Goal: Task Accomplishment & Management: Manage account settings

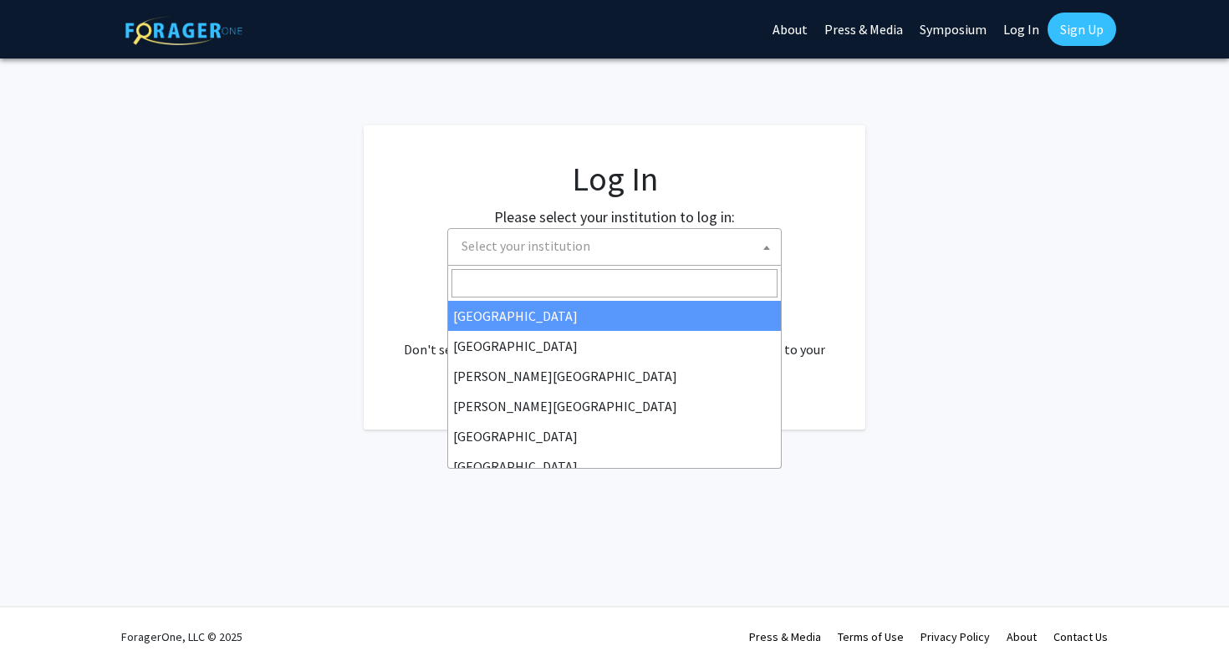
click at [710, 264] on span "Select your institution" at bounding box center [614, 247] width 334 height 38
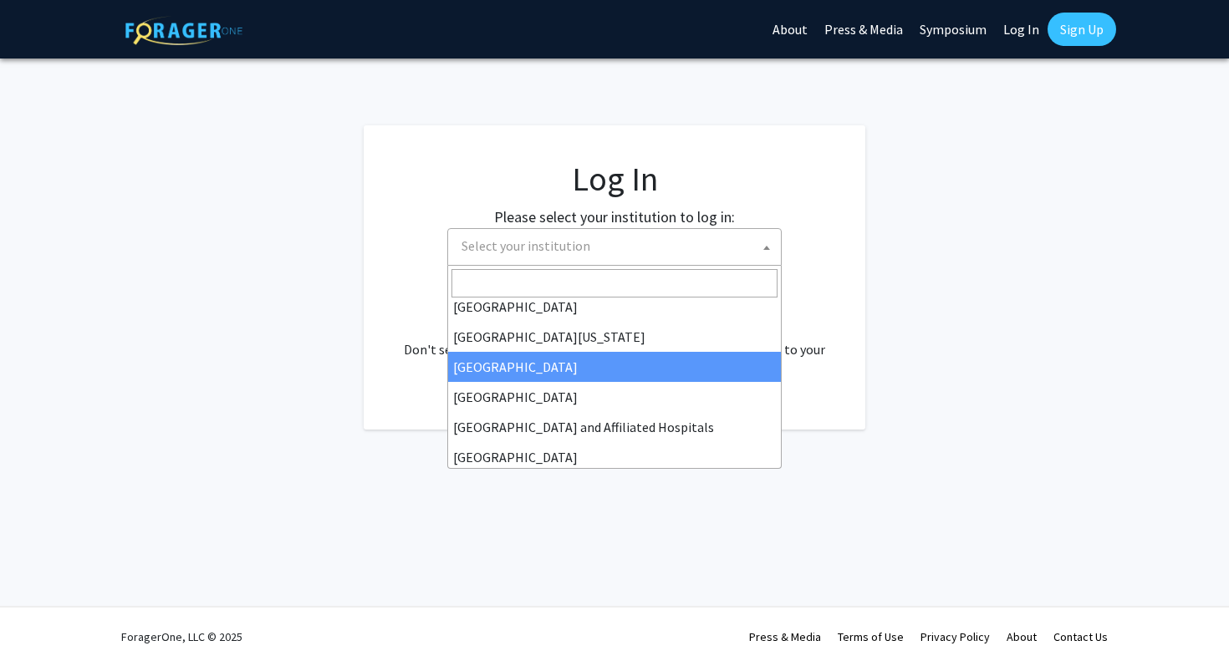
scroll to position [177, 0]
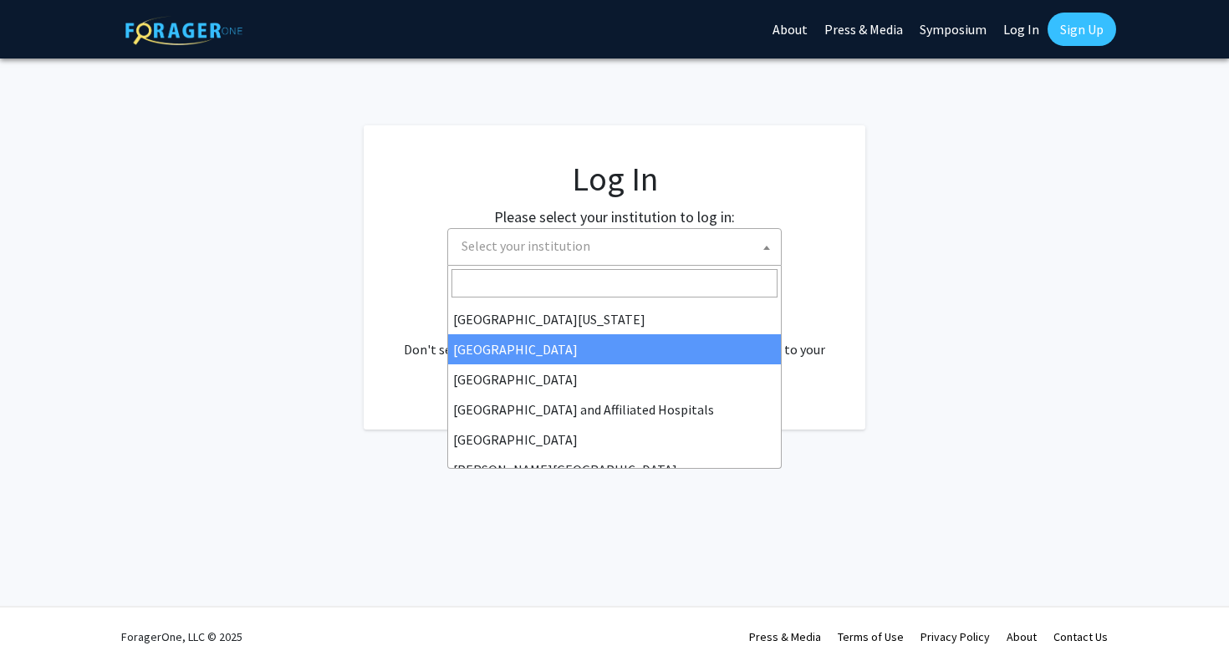
select select "12"
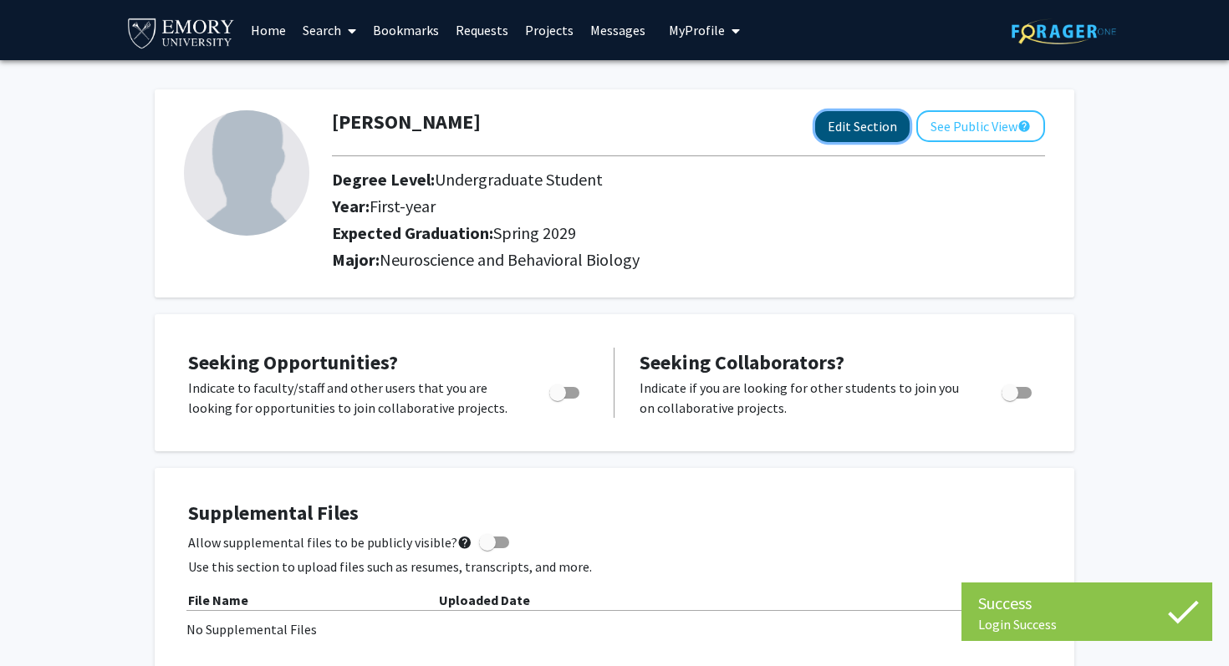
click at [891, 134] on button "Edit Section" at bounding box center [862, 126] width 94 height 31
select select "first-year"
select select "45: spring_2029"
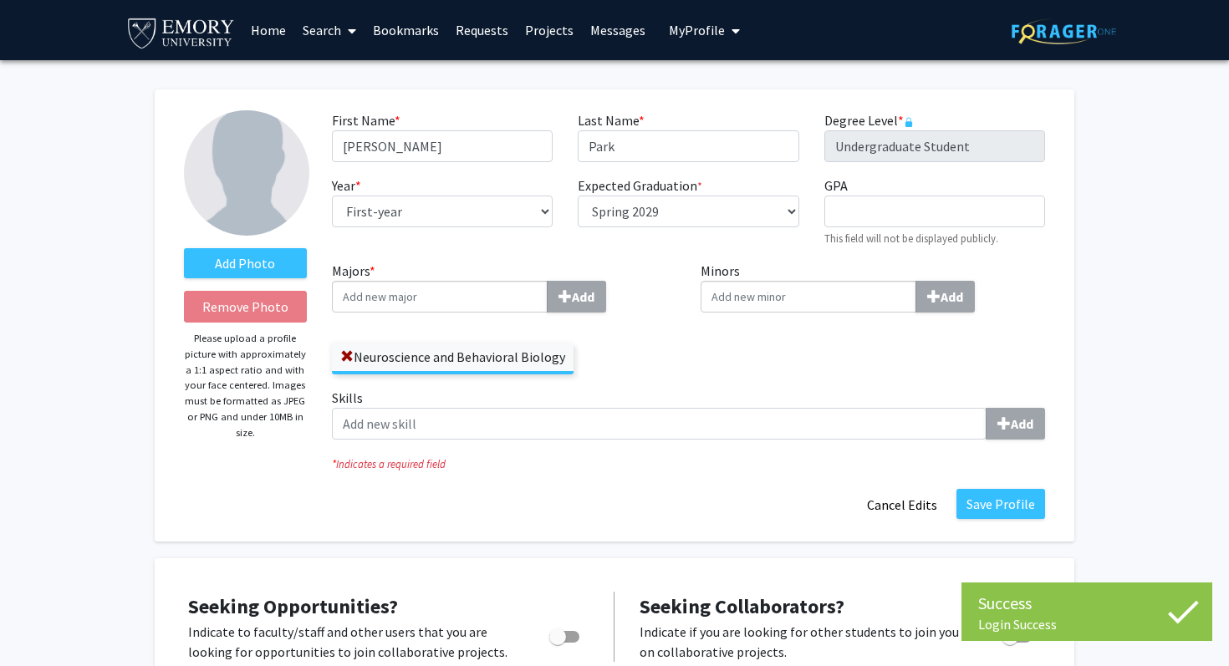
click at [449, 306] on input "Majors * Add" at bounding box center [440, 297] width 216 height 32
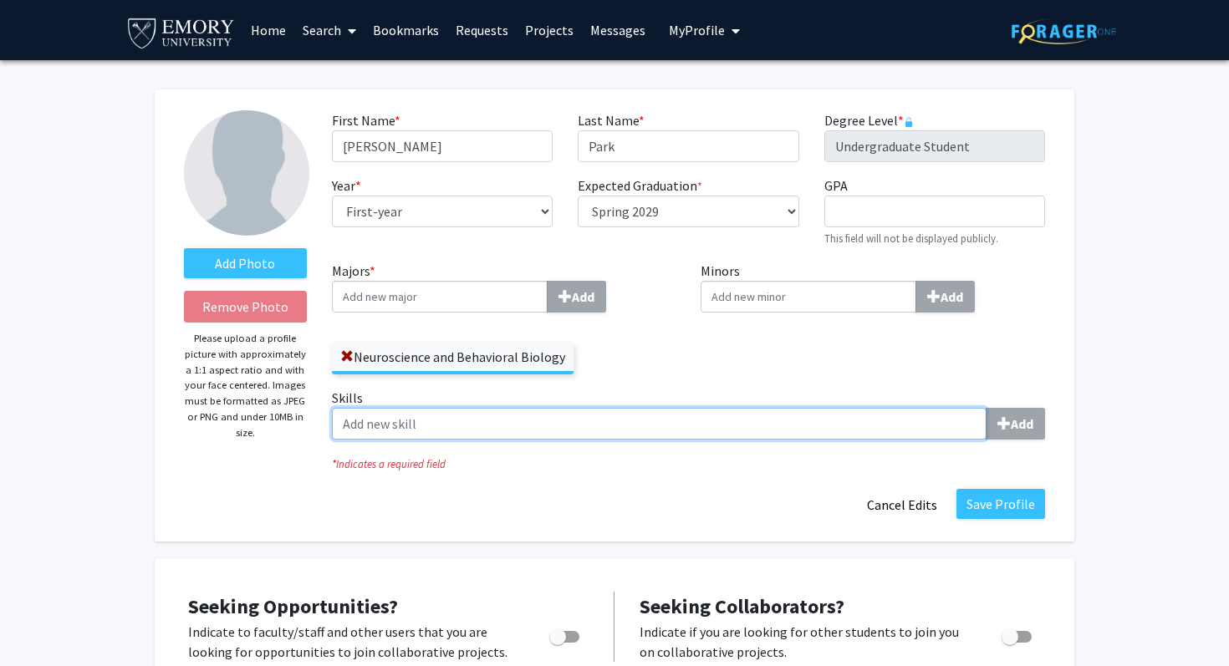
click at [709, 434] on input "Skills Add" at bounding box center [659, 424] width 654 height 32
type input "v"
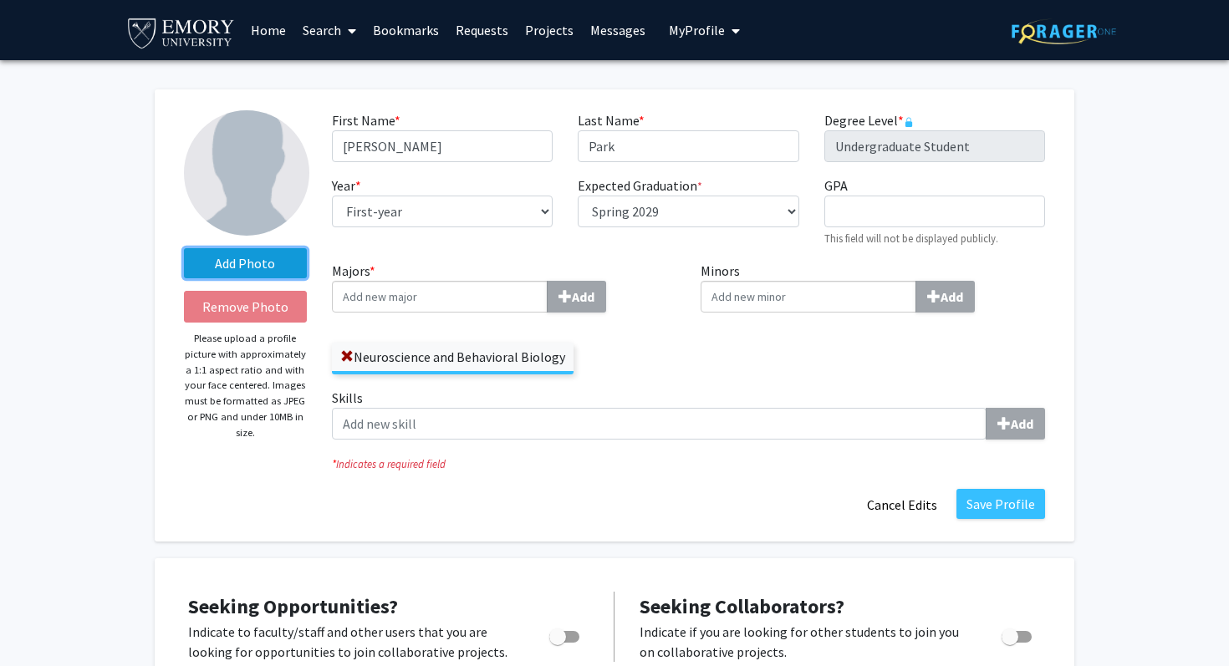
click at [232, 269] on label "Add Photo" at bounding box center [245, 263] width 123 height 30
click at [0, 0] on input "Add Photo" at bounding box center [0, 0] width 0 height 0
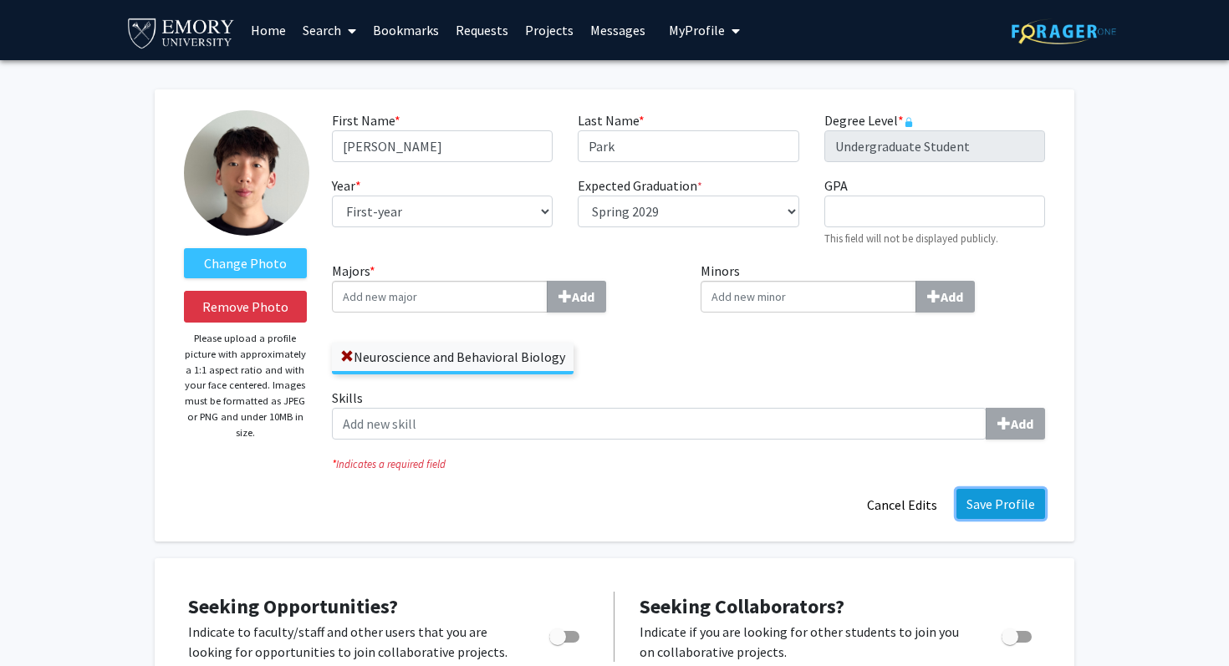
click at [989, 501] on button "Save Profile" at bounding box center [1000, 504] width 89 height 30
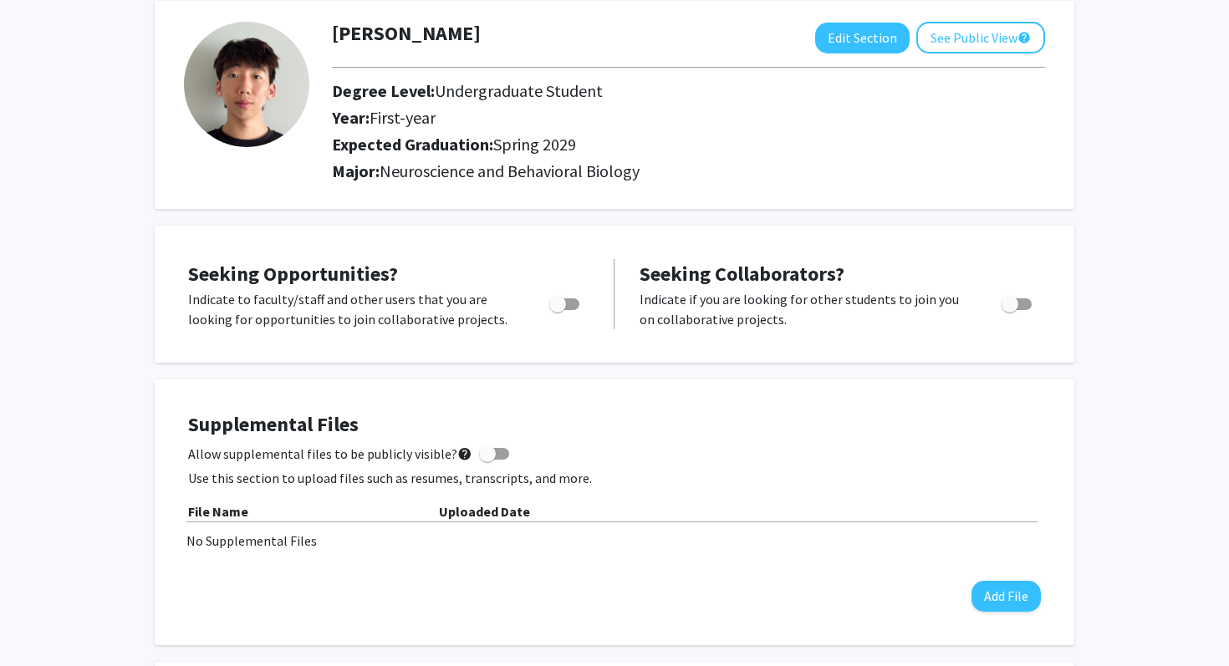
scroll to position [154, 0]
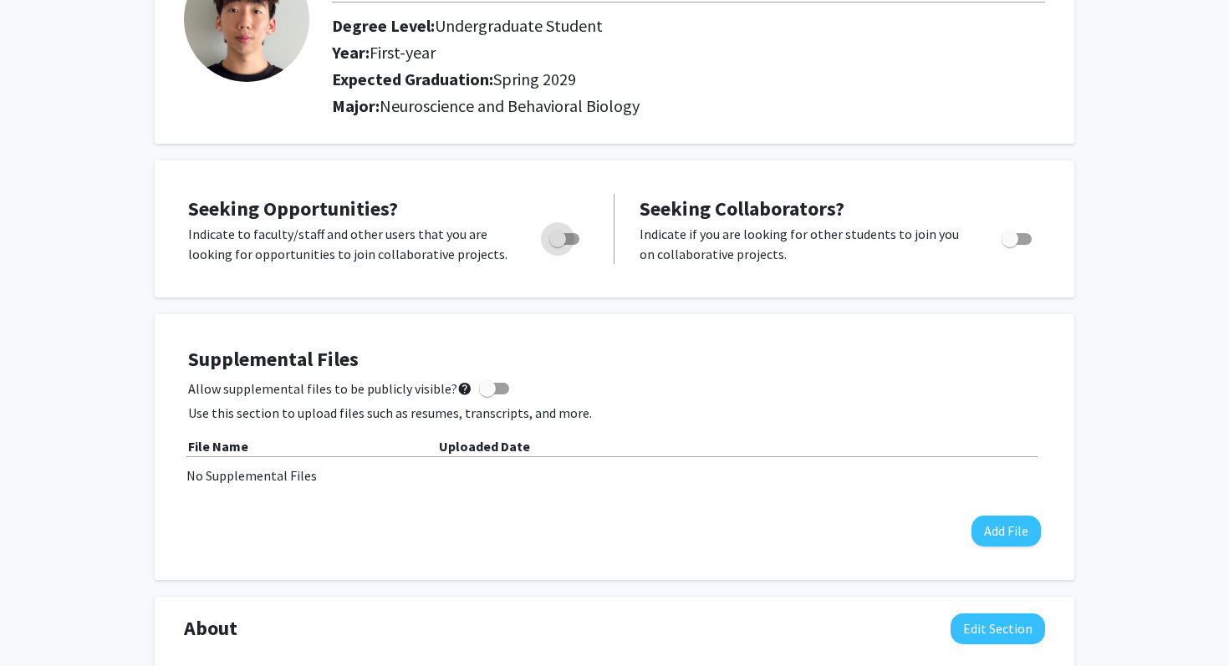
click at [571, 231] on label "Toggle" at bounding box center [560, 239] width 37 height 20
click at [557, 245] on input "Are you actively seeking opportunities?" at bounding box center [557, 245] width 1 height 1
checkbox input "true"
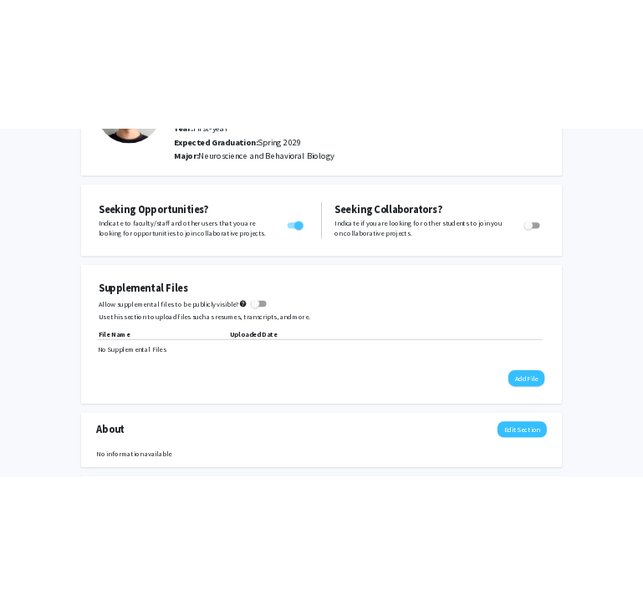
scroll to position [214, 0]
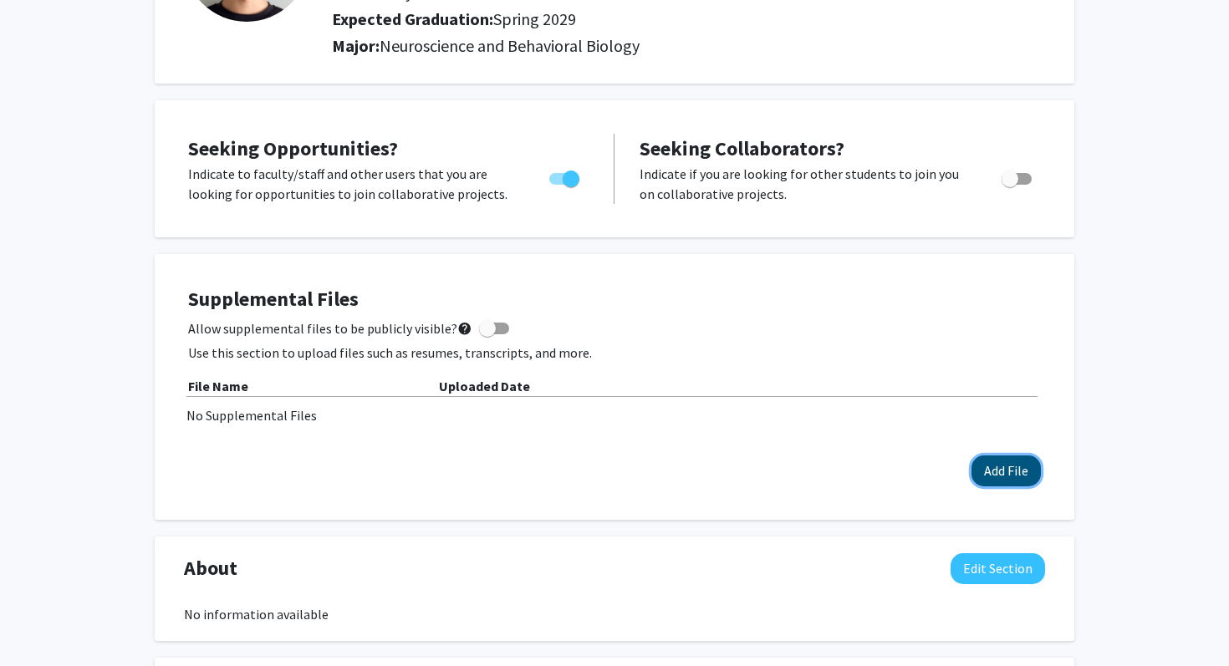
click at [980, 469] on button "Add File" at bounding box center [1005, 470] width 69 height 31
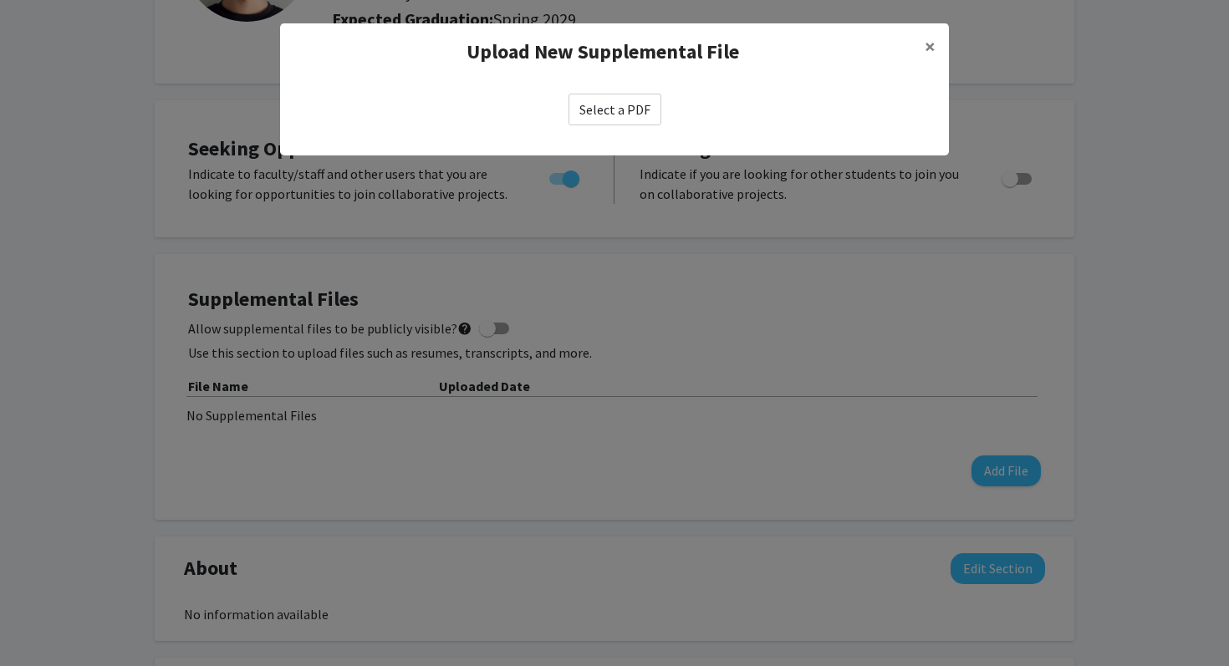
click at [632, 111] on label "Select a PDF" at bounding box center [614, 110] width 93 height 32
click at [0, 0] on input "Select a PDF" at bounding box center [0, 0] width 0 height 0
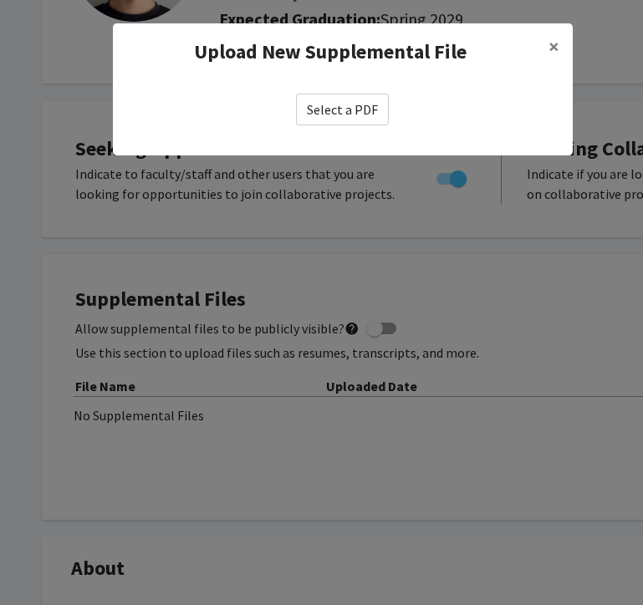
click at [323, 118] on label "Select a PDF" at bounding box center [342, 110] width 93 height 32
click at [0, 0] on input "Select a PDF" at bounding box center [0, 0] width 0 height 0
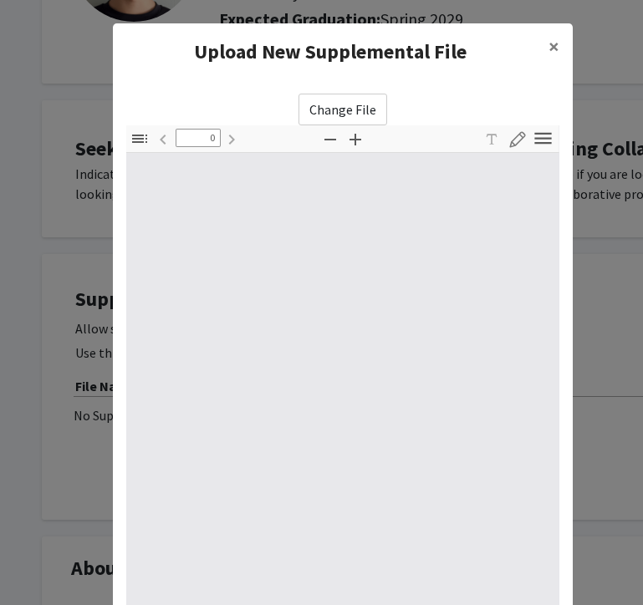
type input "1"
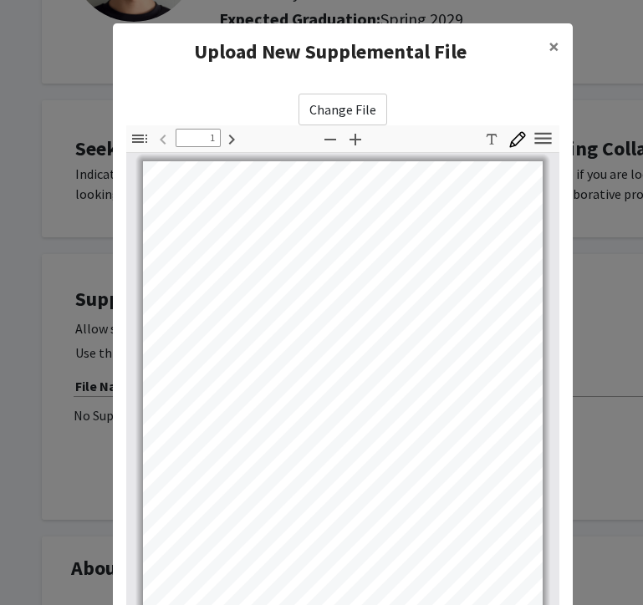
scroll to position [3, 0]
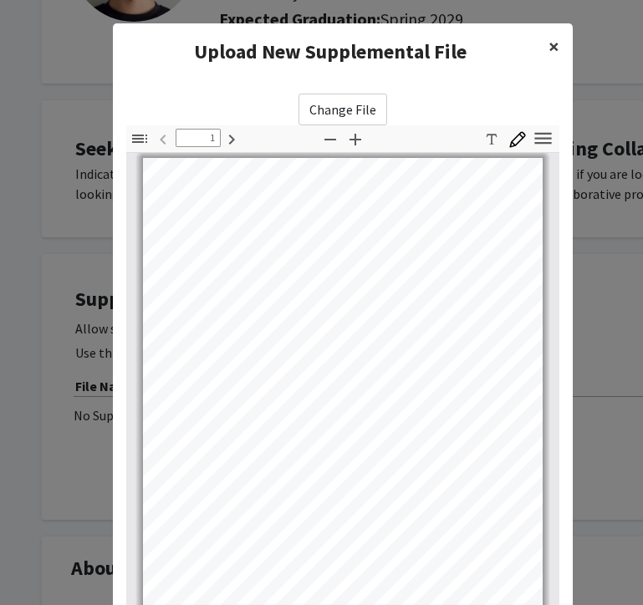
click at [548, 47] on span "×" at bounding box center [553, 46] width 11 height 26
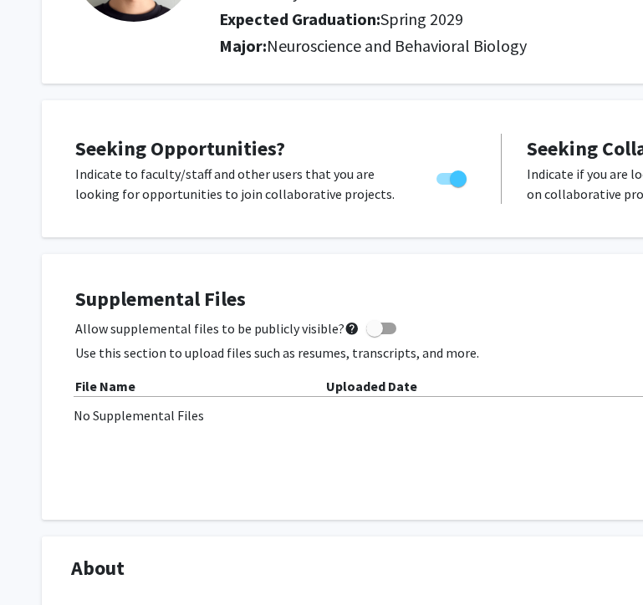
click at [379, 330] on span at bounding box center [381, 329] width 30 height 12
click at [374, 334] on input "Allow supplemental files to be publicly visible? help" at bounding box center [374, 334] width 1 height 1
checkbox input "true"
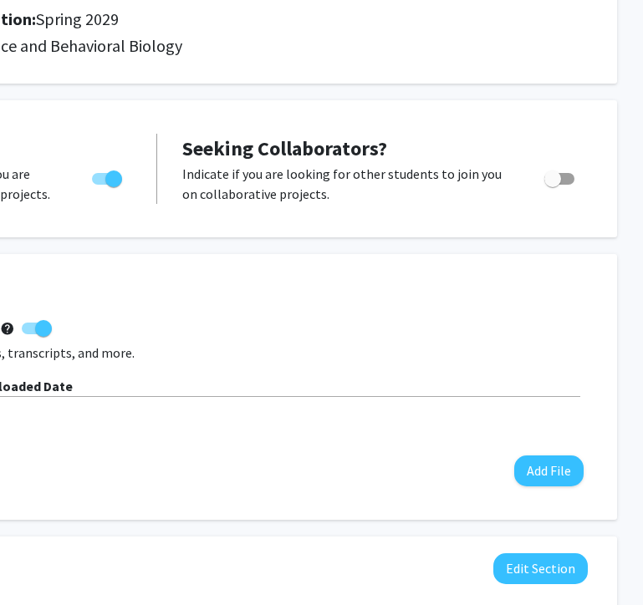
scroll to position [214, 360]
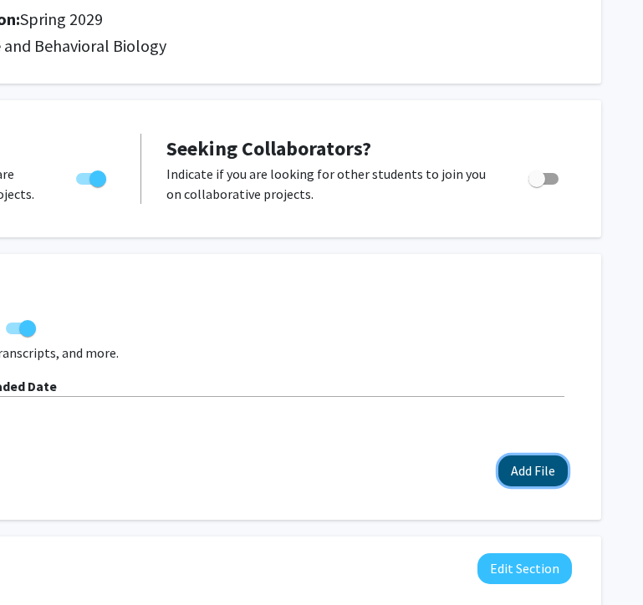
click at [540, 455] on button "Add File" at bounding box center [532, 470] width 69 height 31
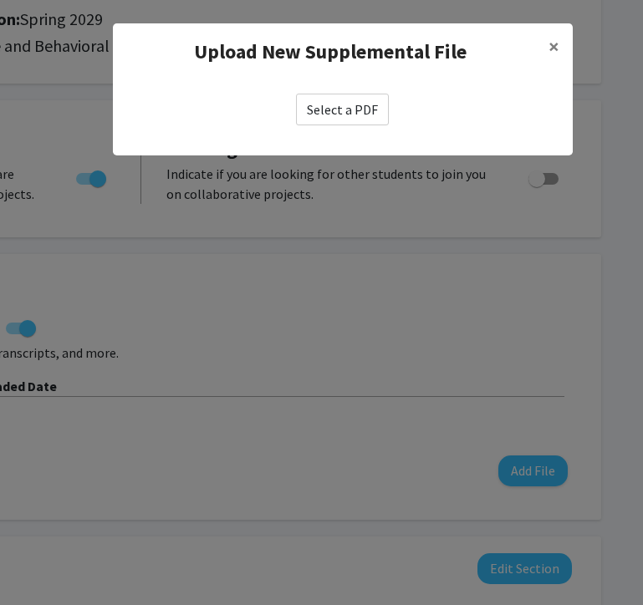
click at [355, 101] on label "Select a PDF" at bounding box center [342, 110] width 93 height 32
click at [0, 0] on input "Select a PDF" at bounding box center [0, 0] width 0 height 0
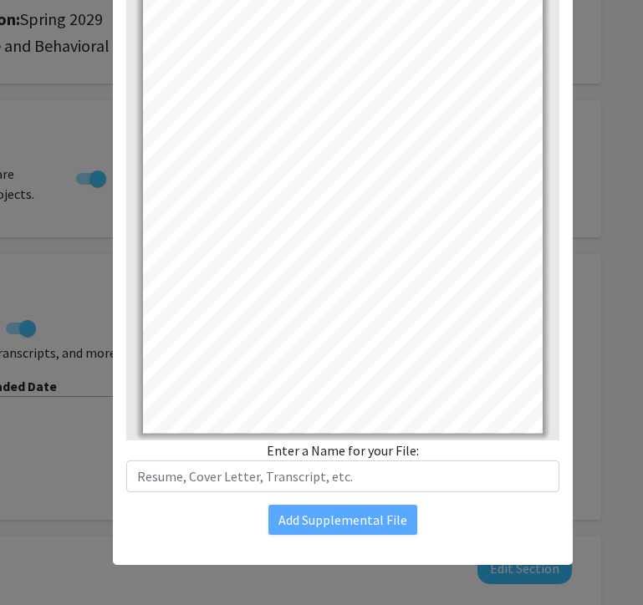
scroll to position [0, 0]
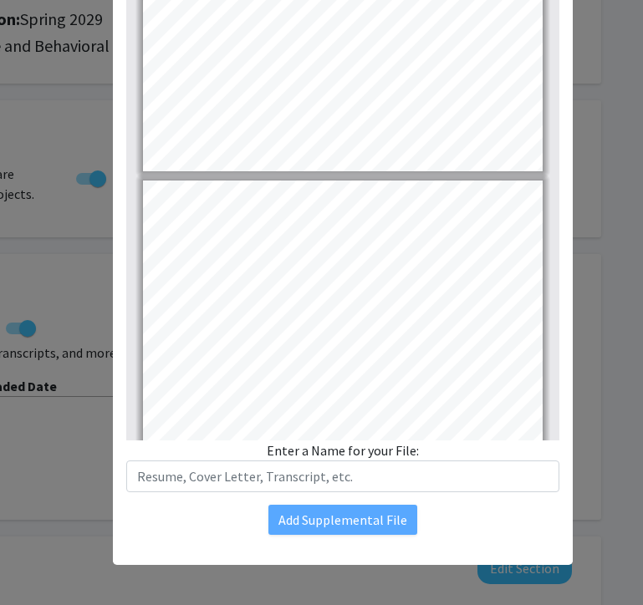
type input "1"
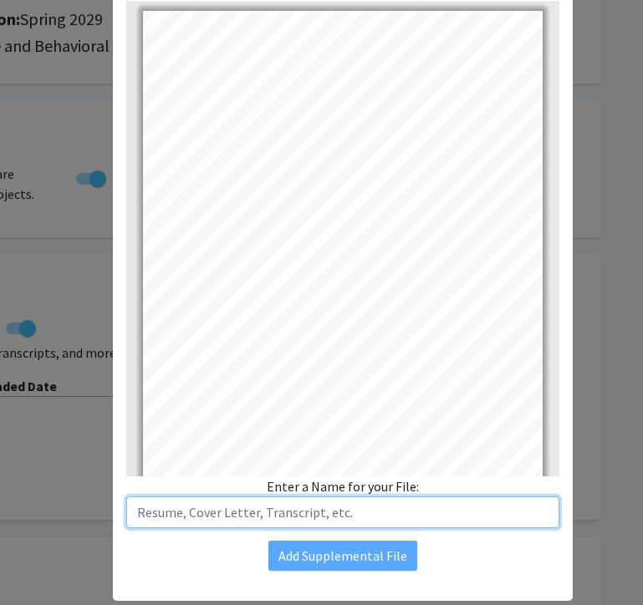
click at [350, 516] on input "text" at bounding box center [342, 512] width 433 height 32
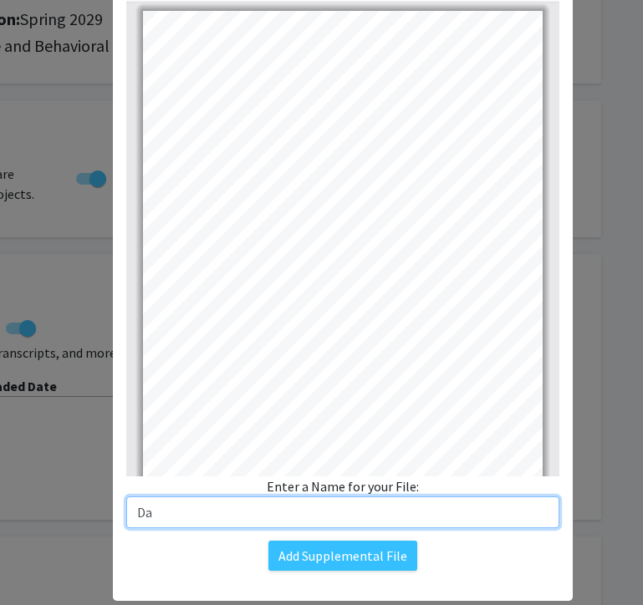
type input "D"
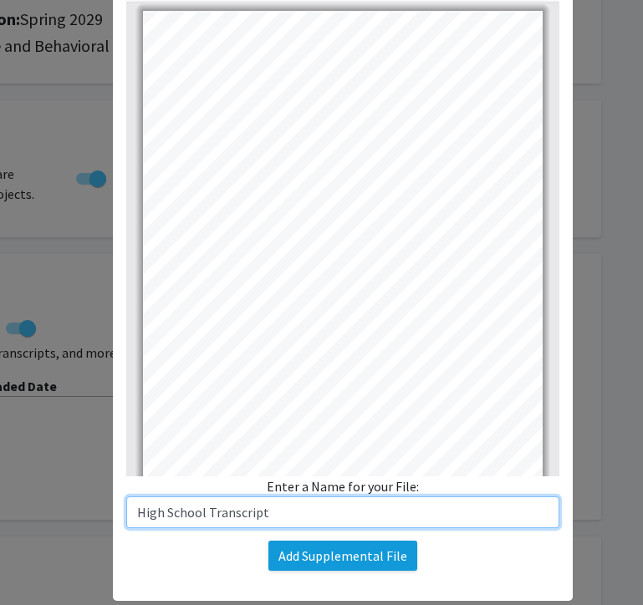
type input "High School Transcript"
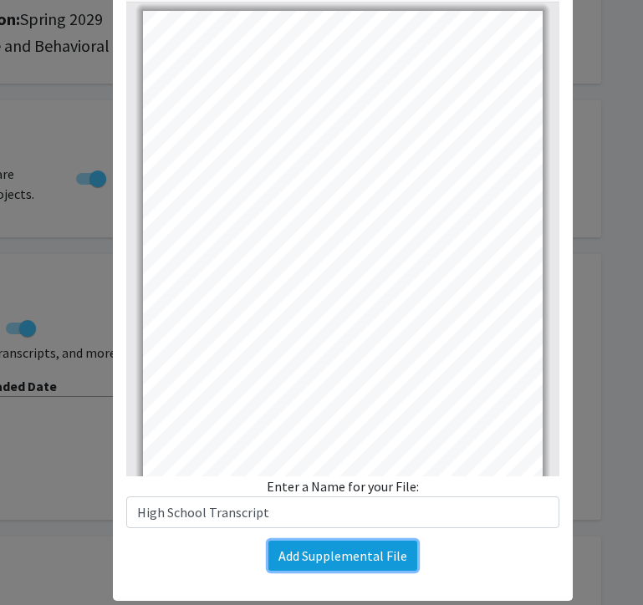
click at [375, 541] on button "Add Supplemental File" at bounding box center [342, 556] width 149 height 30
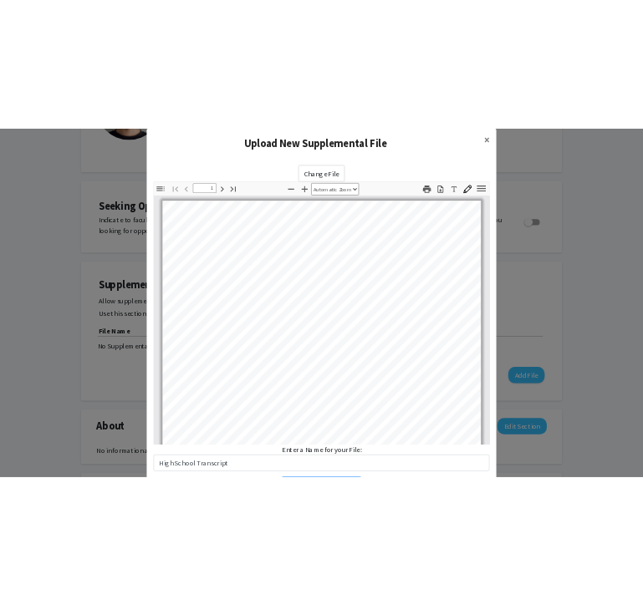
scroll to position [125, 0]
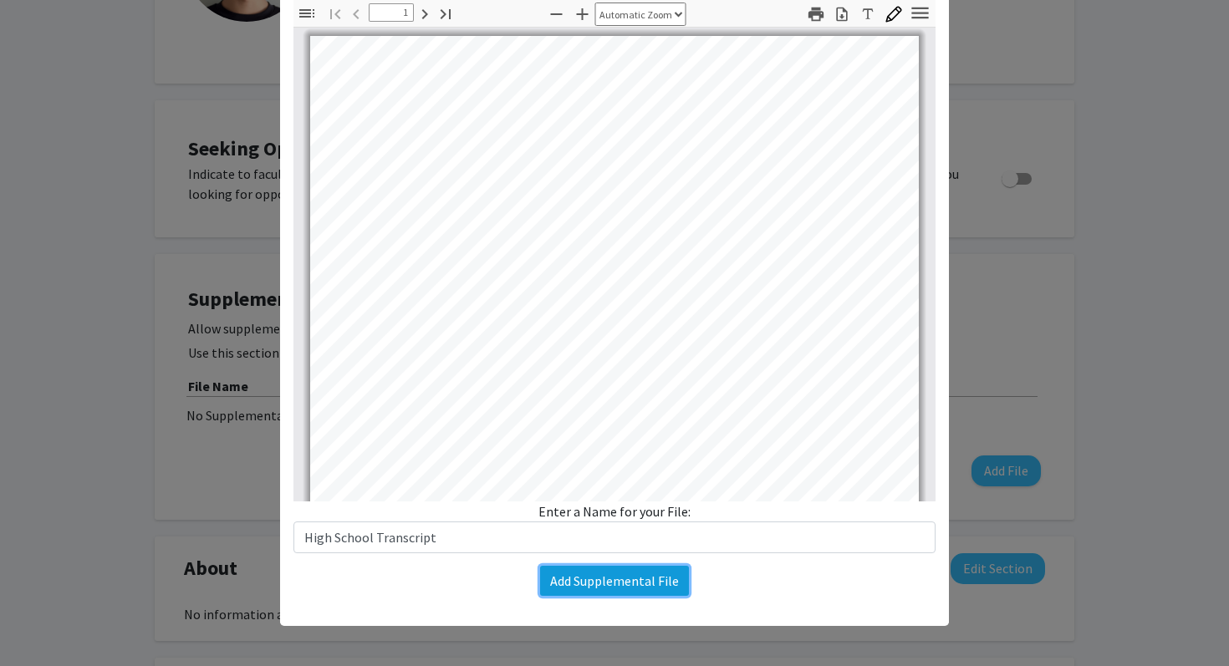
click at [633, 588] on button "Add Supplemental File" at bounding box center [614, 581] width 149 height 30
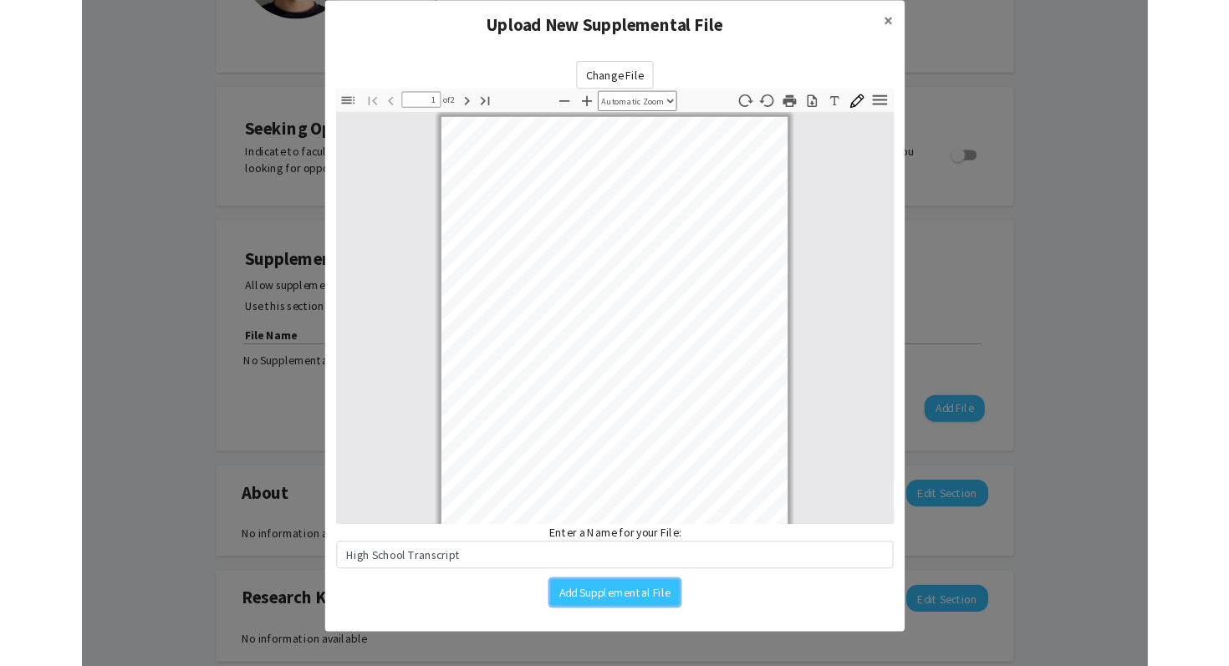
scroll to position [0, 0]
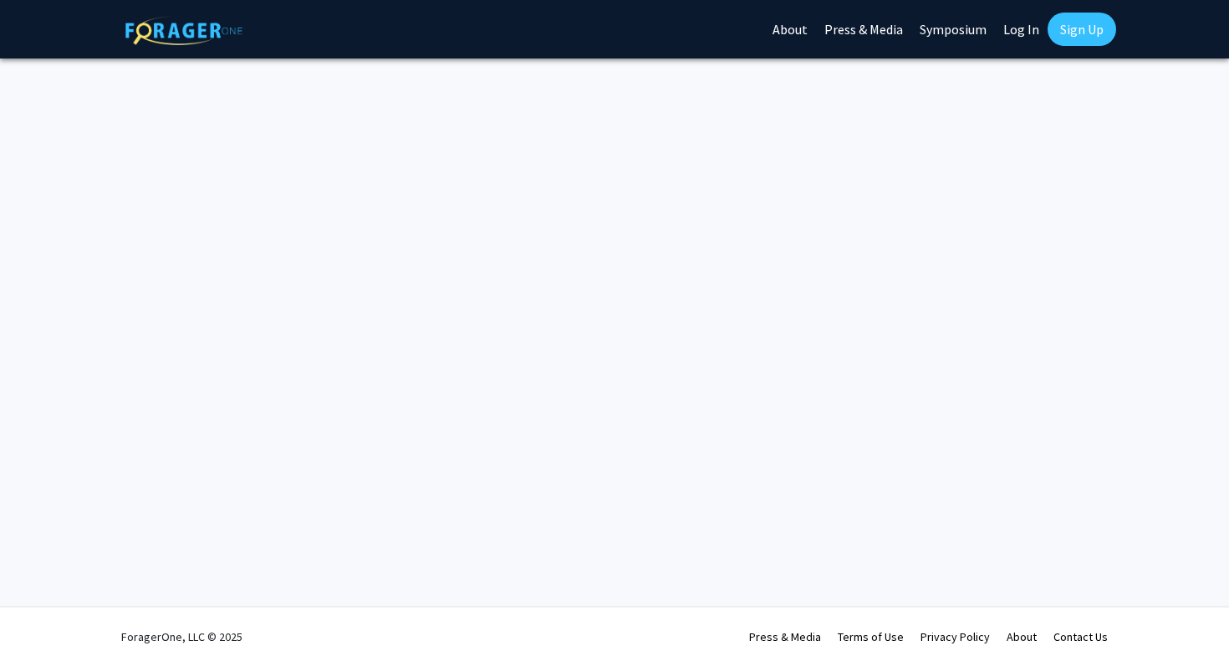
click at [1031, 20] on link "Log In" at bounding box center [1021, 29] width 53 height 59
click at [1021, 28] on link "Log In" at bounding box center [1021, 29] width 53 height 59
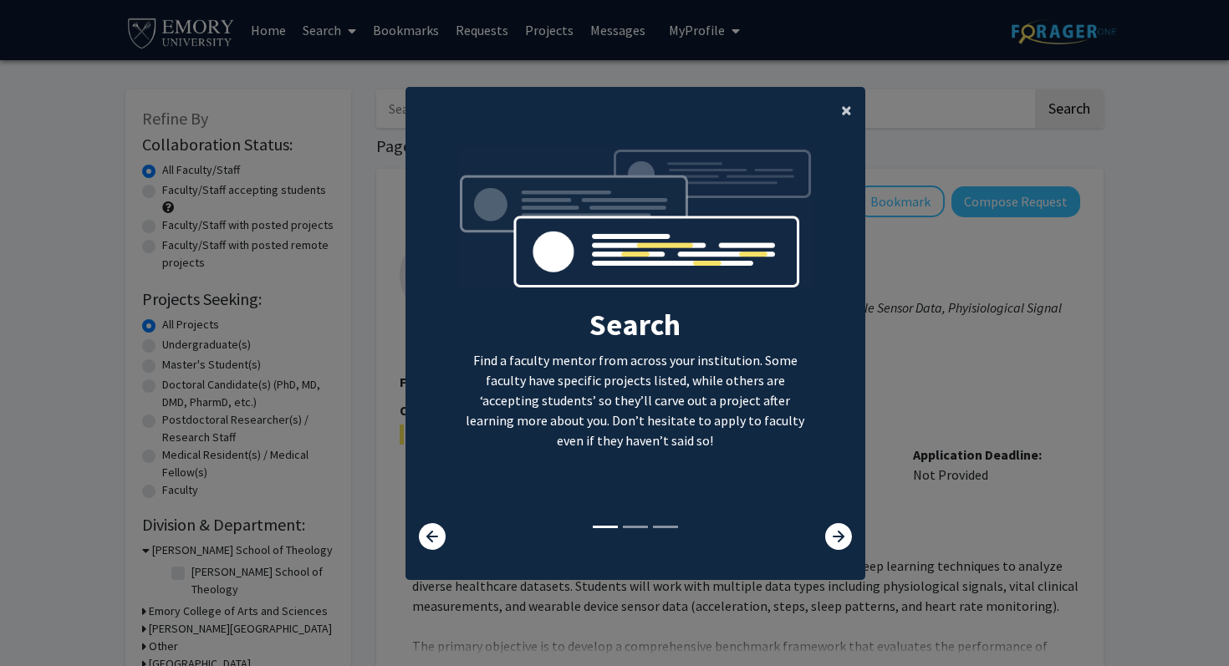
click at [843, 106] on span "×" at bounding box center [846, 110] width 11 height 26
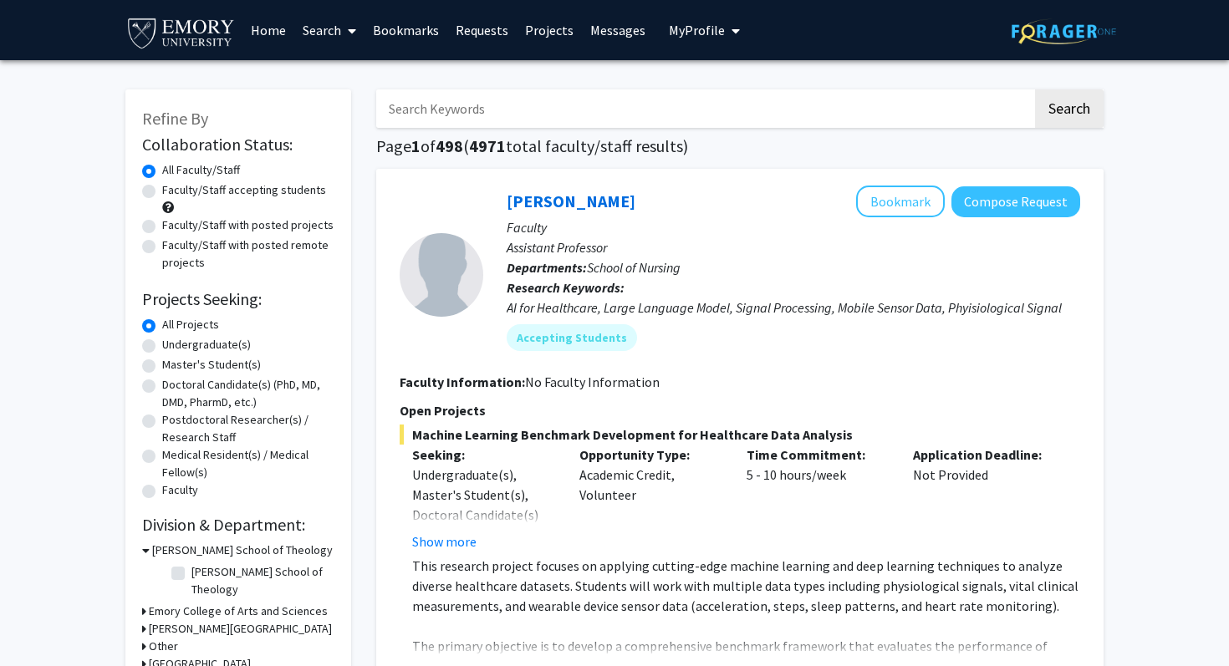
click at [725, 33] on span "My profile dropdown to access profile and logout" at bounding box center [732, 31] width 15 height 59
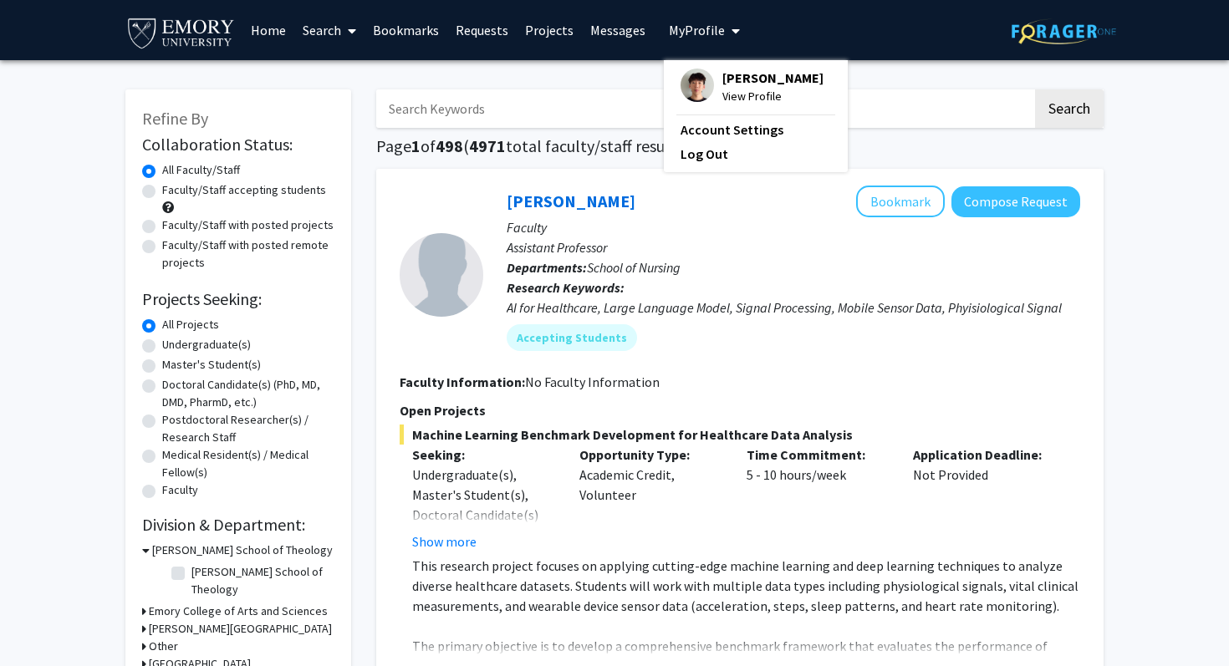
click at [736, 98] on span "View Profile" at bounding box center [772, 96] width 101 height 18
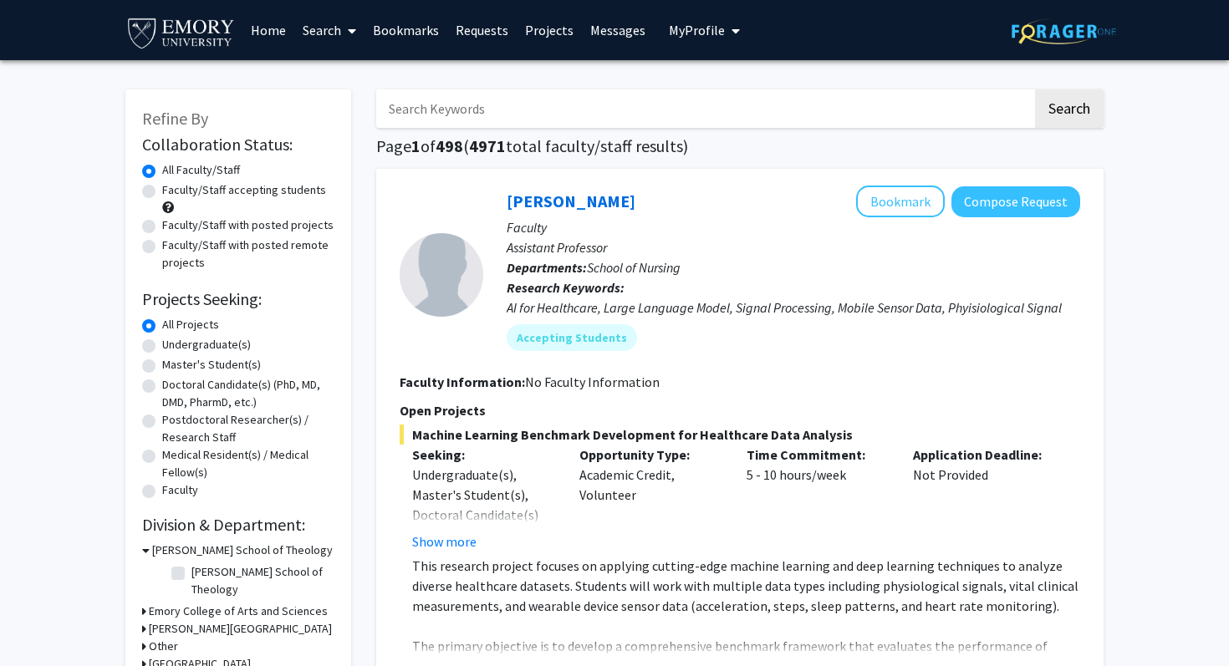
click at [725, 36] on span "My profile dropdown to access profile and logout" at bounding box center [732, 31] width 15 height 59
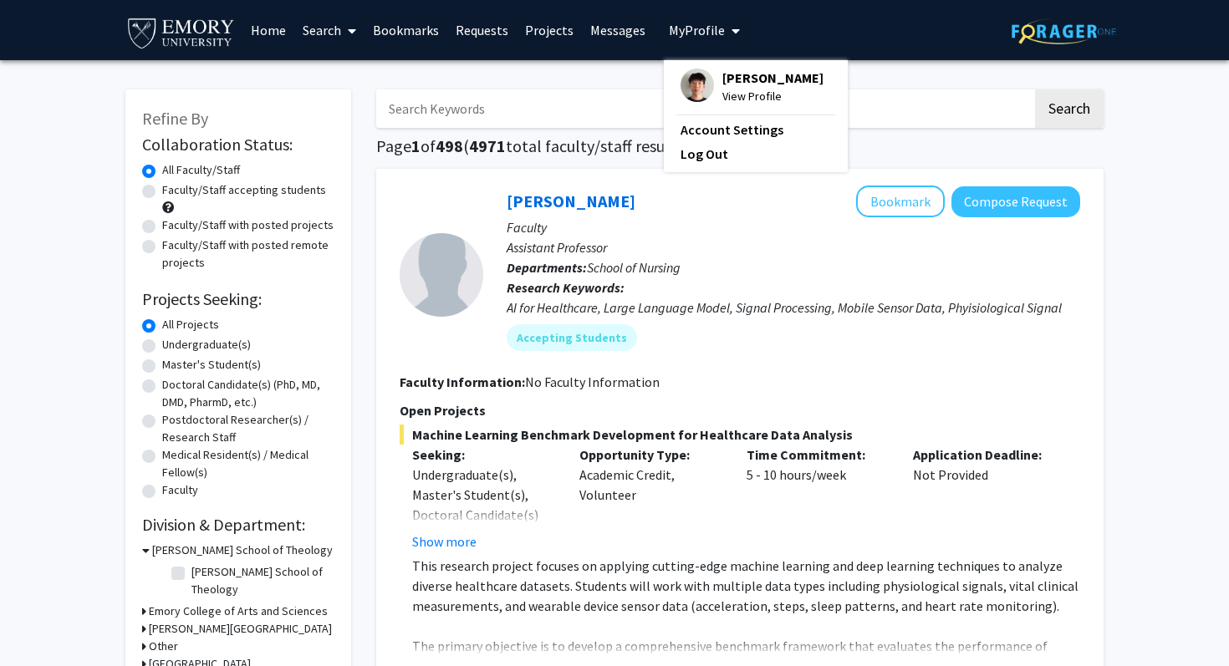
click at [689, 84] on img at bounding box center [696, 85] width 33 height 33
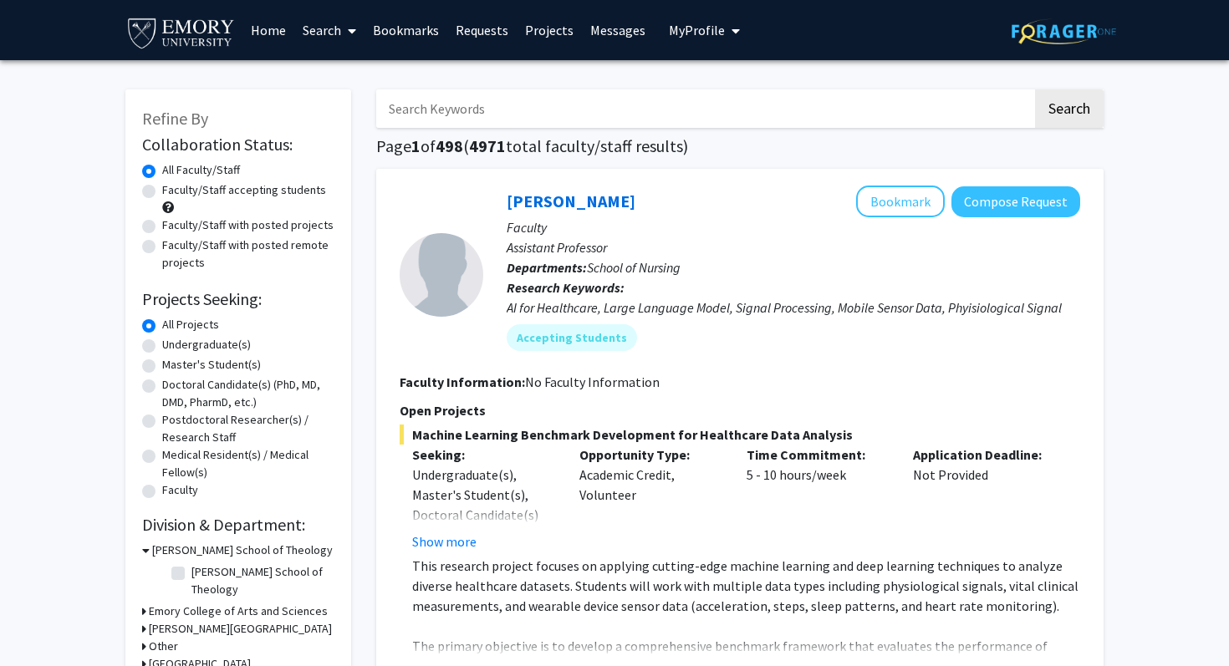
click at [700, 45] on button "My Profile" at bounding box center [704, 30] width 81 height 60
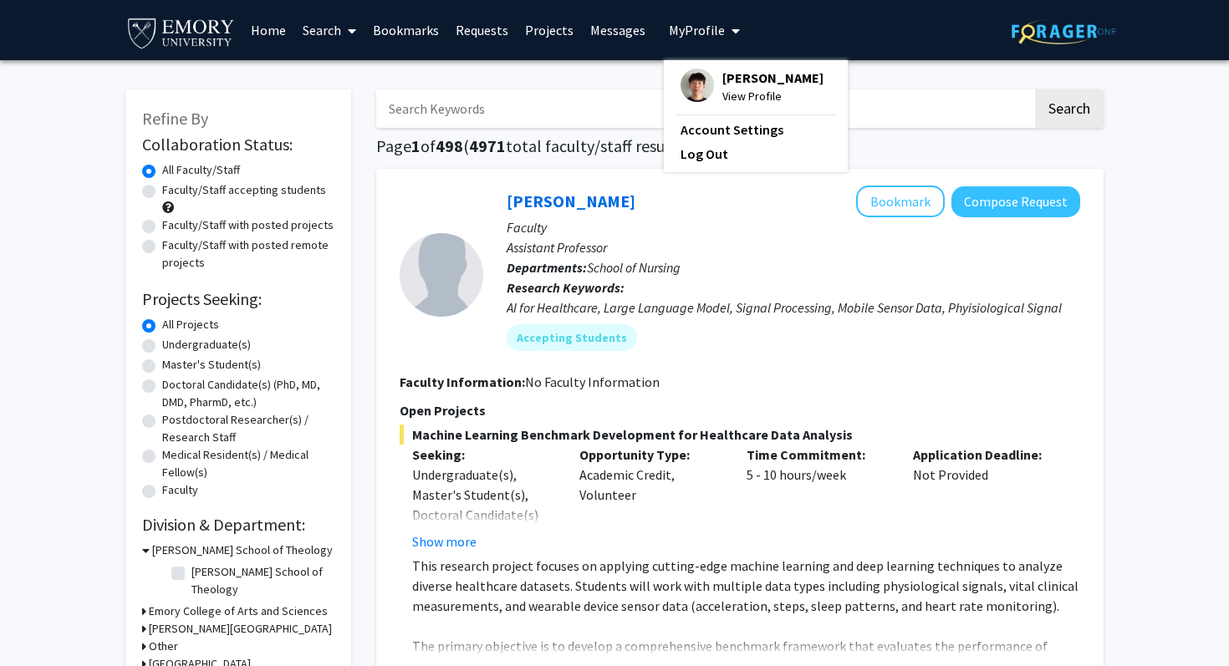
click at [745, 99] on span "View Profile" at bounding box center [772, 96] width 101 height 18
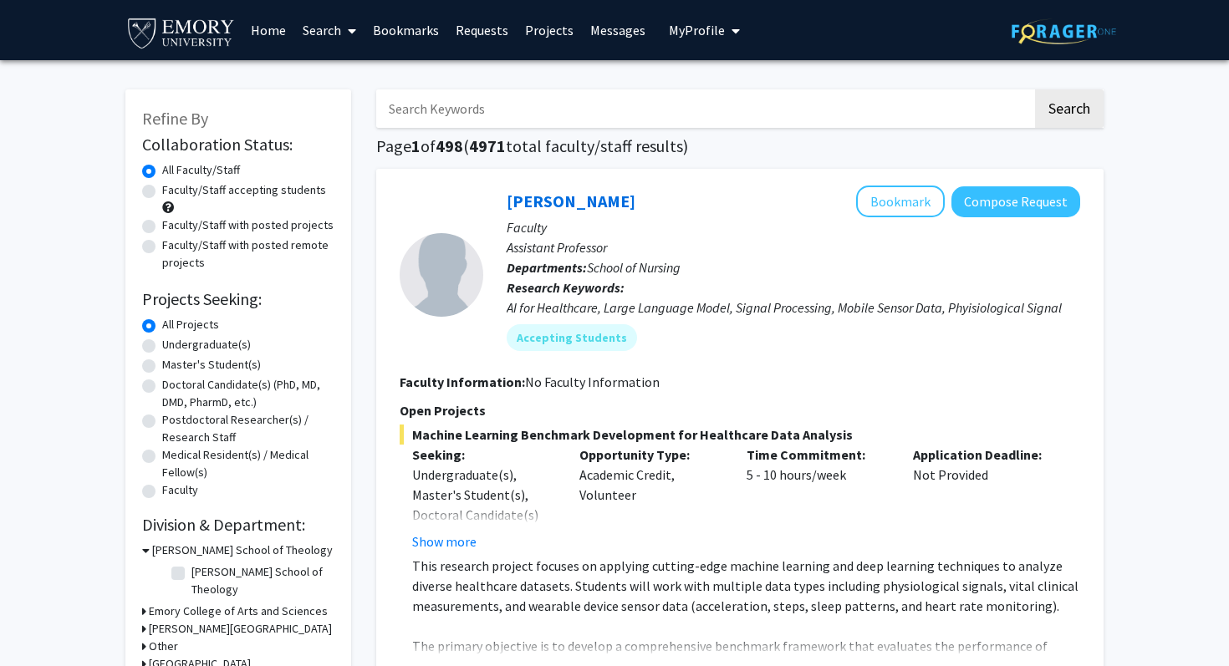
click at [725, 34] on span "My profile dropdown to access profile and logout" at bounding box center [732, 31] width 15 height 59
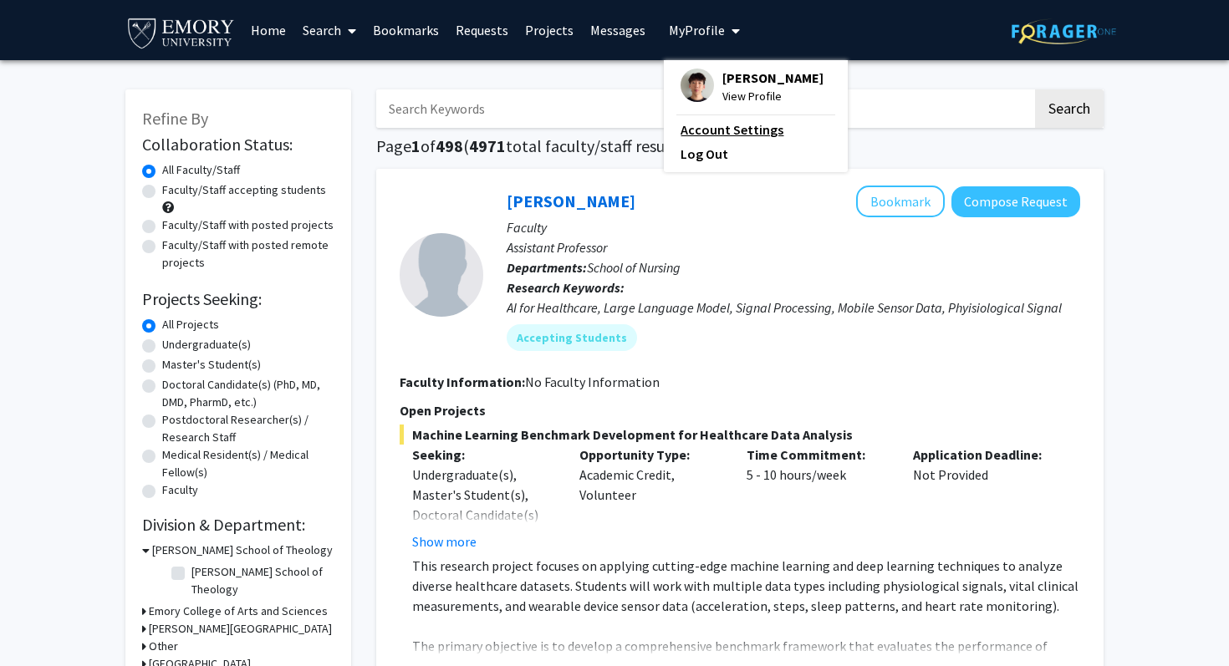
click at [700, 133] on link "Account Settings" at bounding box center [755, 130] width 150 height 20
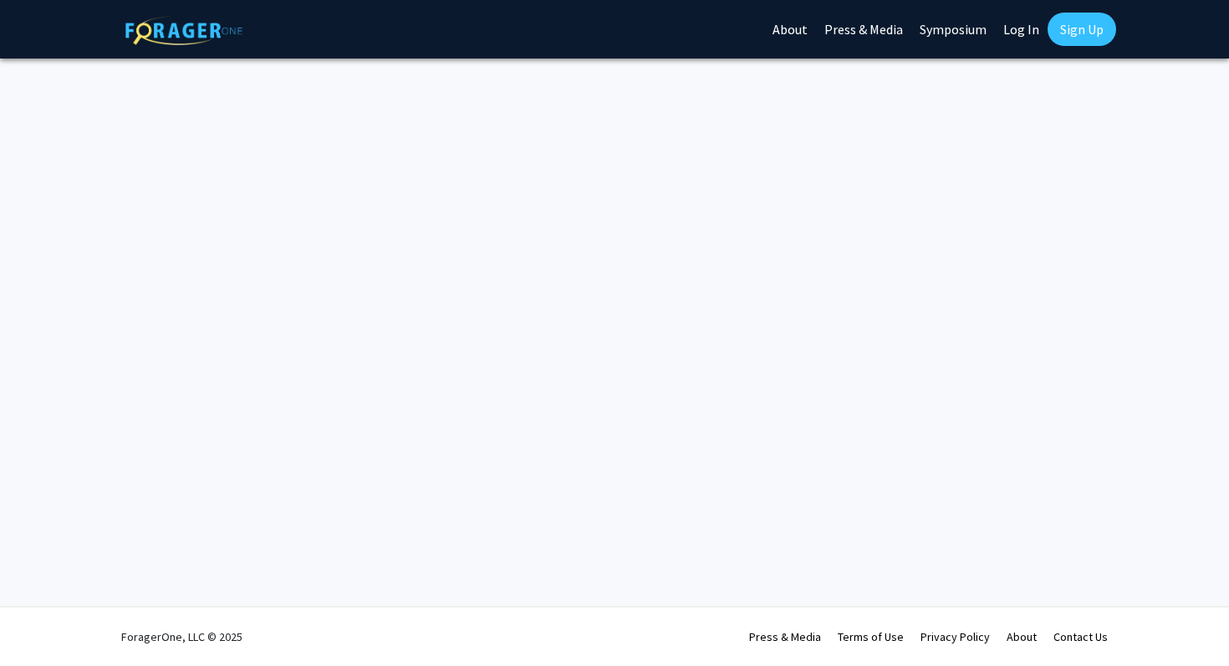
click at [1022, 23] on link "Log In" at bounding box center [1021, 29] width 53 height 59
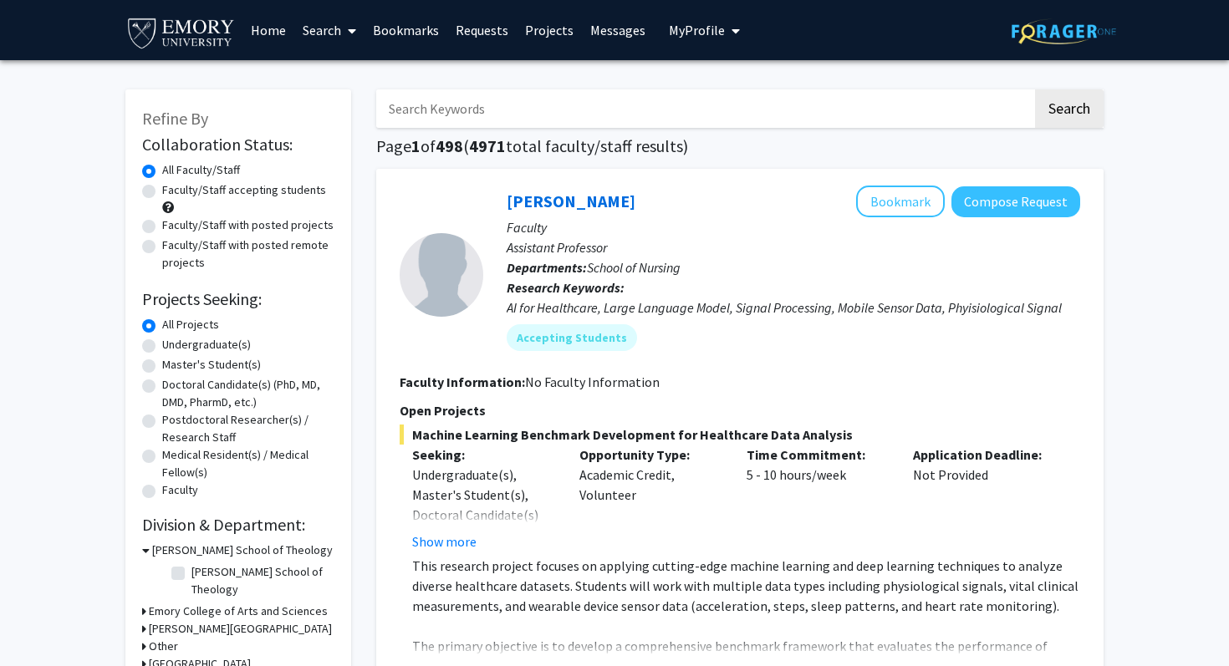
click at [682, 29] on span "My Profile" at bounding box center [697, 30] width 56 height 17
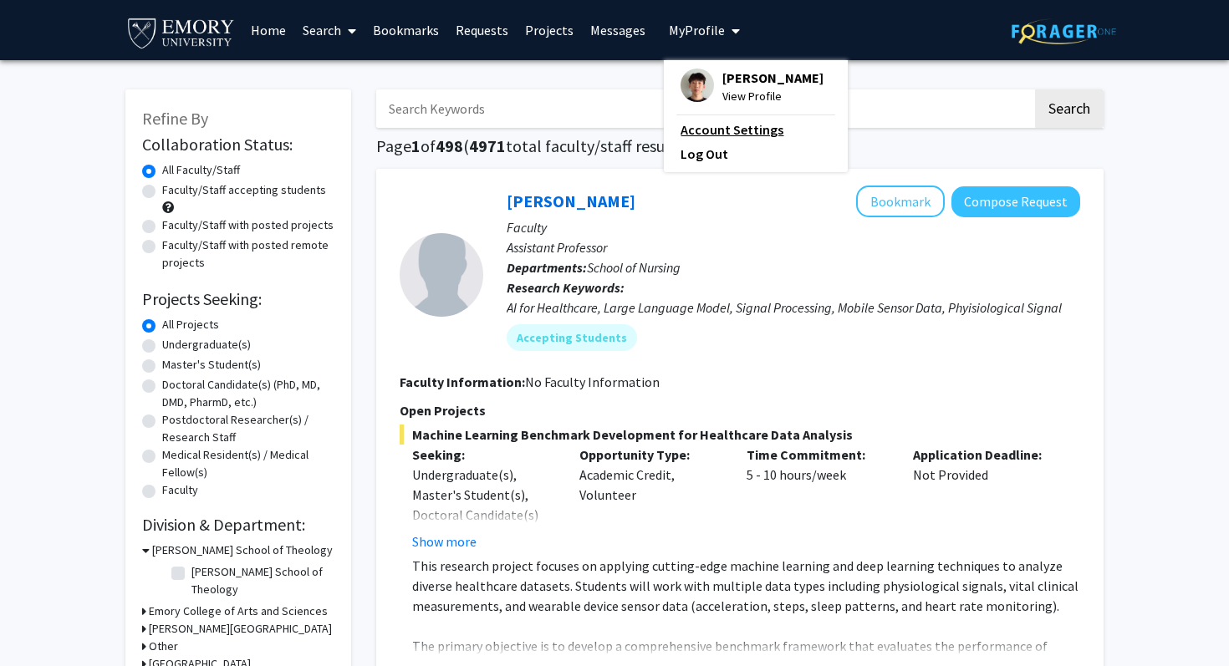
click at [694, 126] on link "Account Settings" at bounding box center [755, 130] width 150 height 20
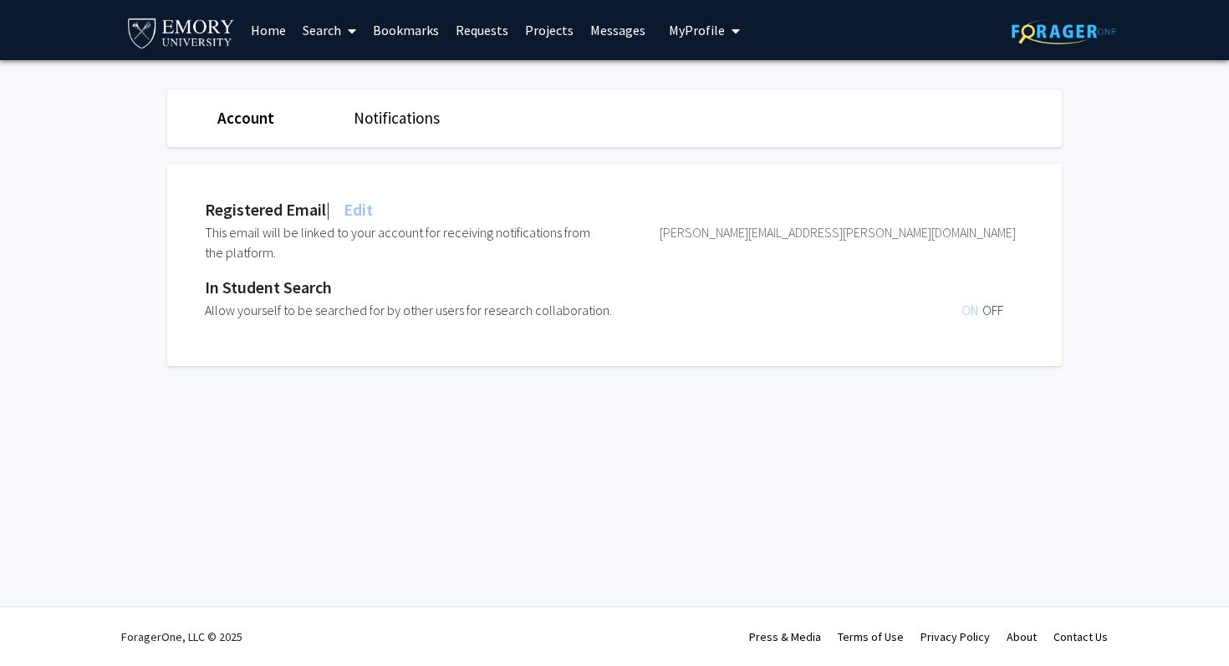
click at [250, 120] on link "Account" at bounding box center [245, 118] width 57 height 20
click at [710, 27] on span "My Profile" at bounding box center [697, 30] width 56 height 17
click at [735, 93] on span "View Profile" at bounding box center [772, 96] width 101 height 18
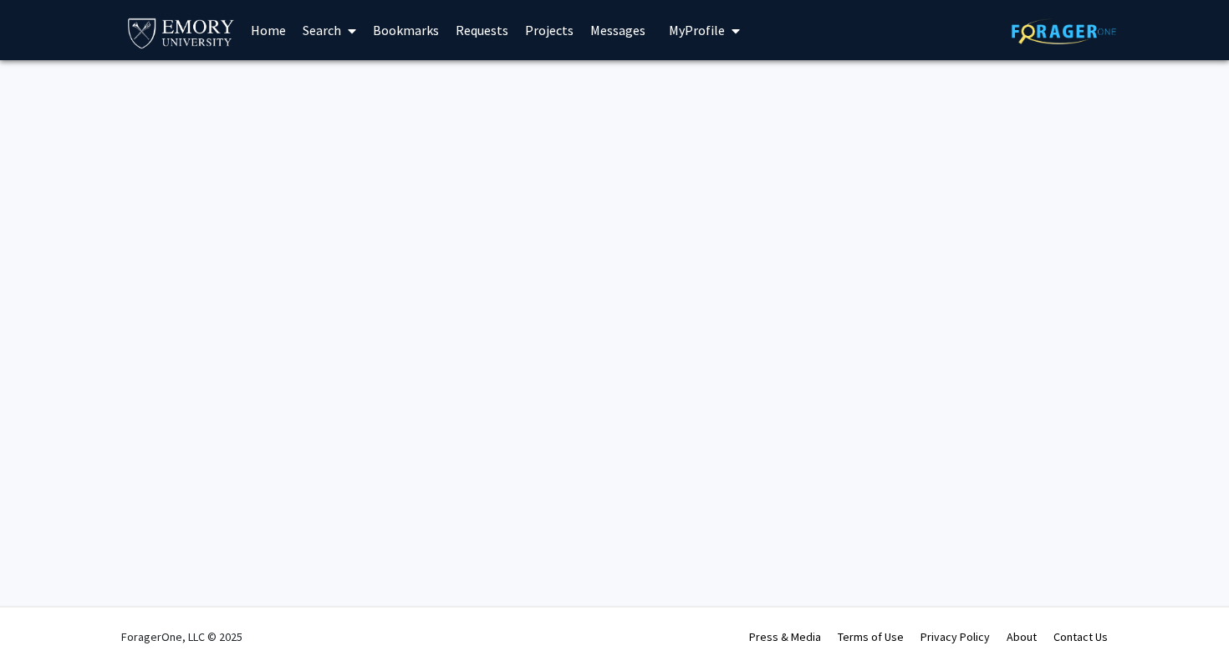
click at [265, 36] on link "Home" at bounding box center [268, 30] width 52 height 59
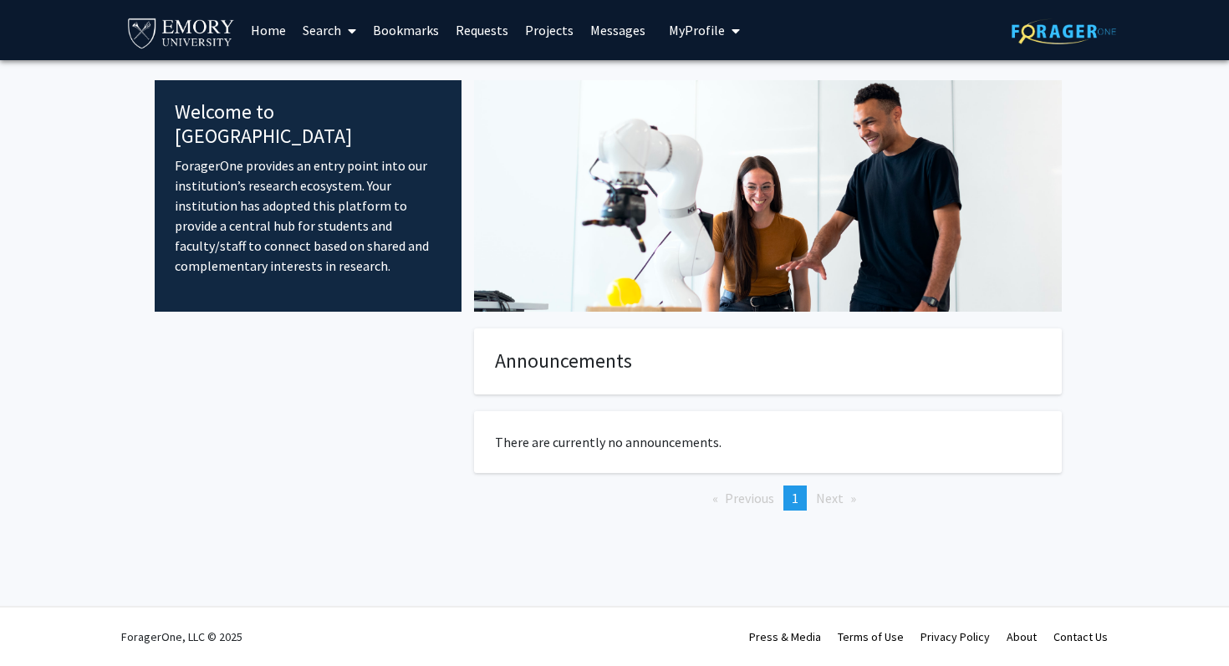
click at [258, 28] on link "Home" at bounding box center [268, 30] width 52 height 59
click at [163, 25] on img at bounding box center [180, 32] width 111 height 38
click at [342, 27] on span at bounding box center [348, 31] width 15 height 59
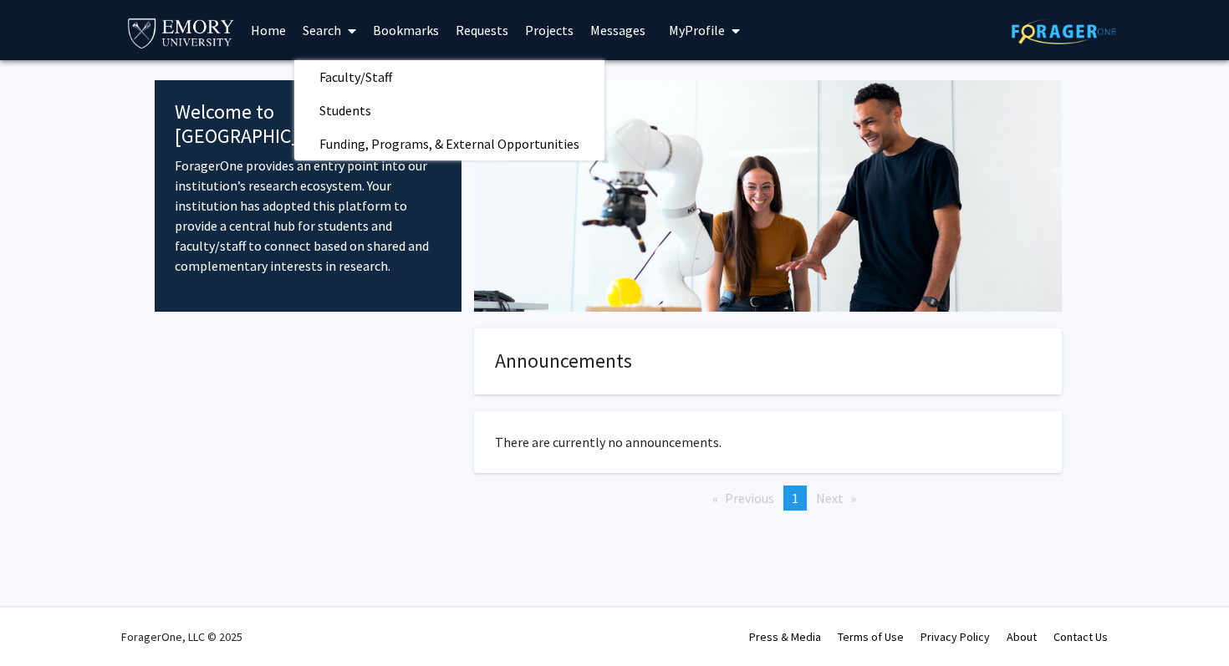
click at [713, 33] on span "My Profile" at bounding box center [697, 30] width 56 height 17
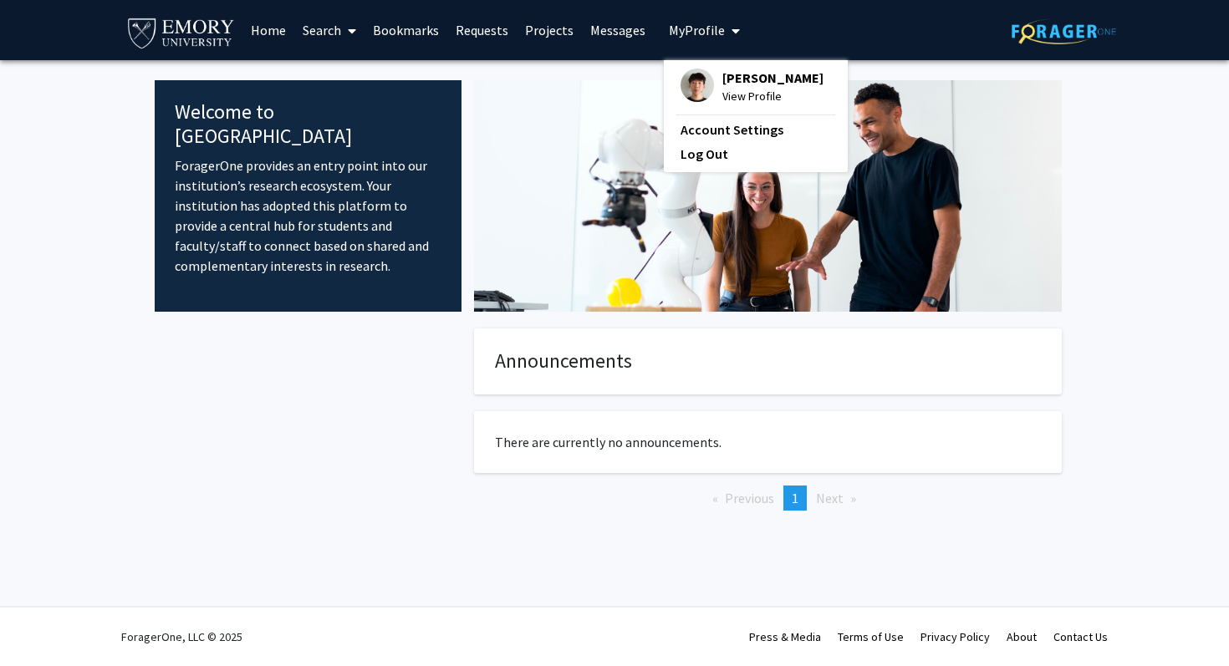
click at [618, 30] on link "Messages" at bounding box center [618, 30] width 72 height 59
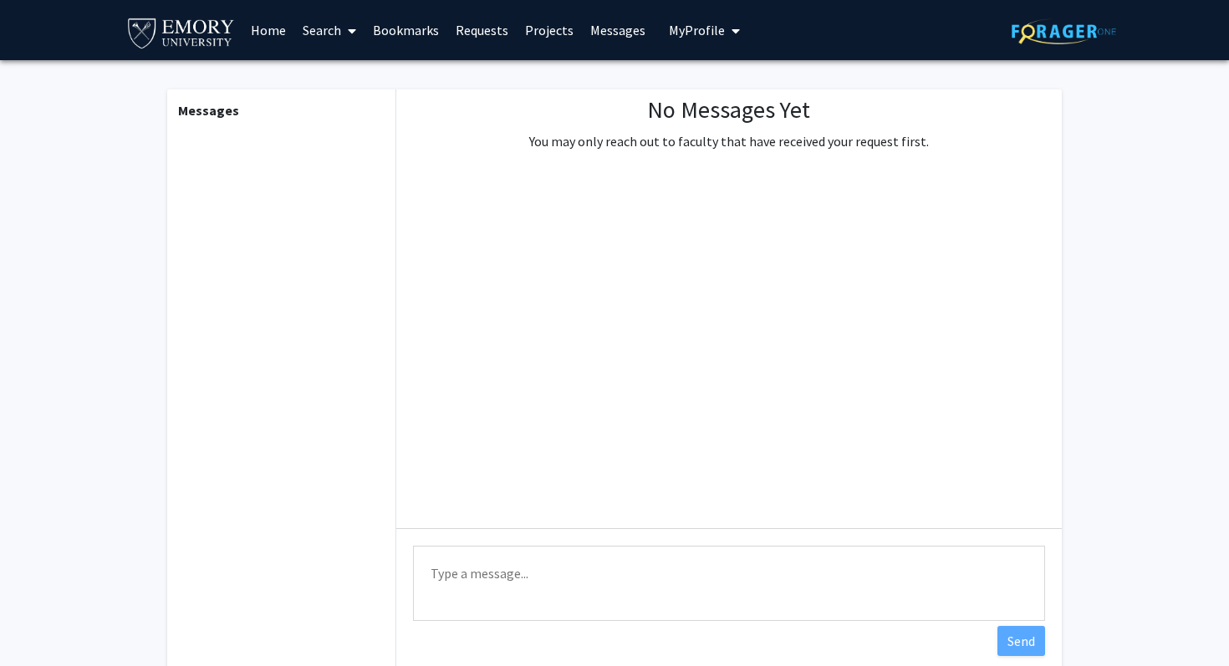
click at [692, 23] on span "My Profile" at bounding box center [697, 30] width 56 height 17
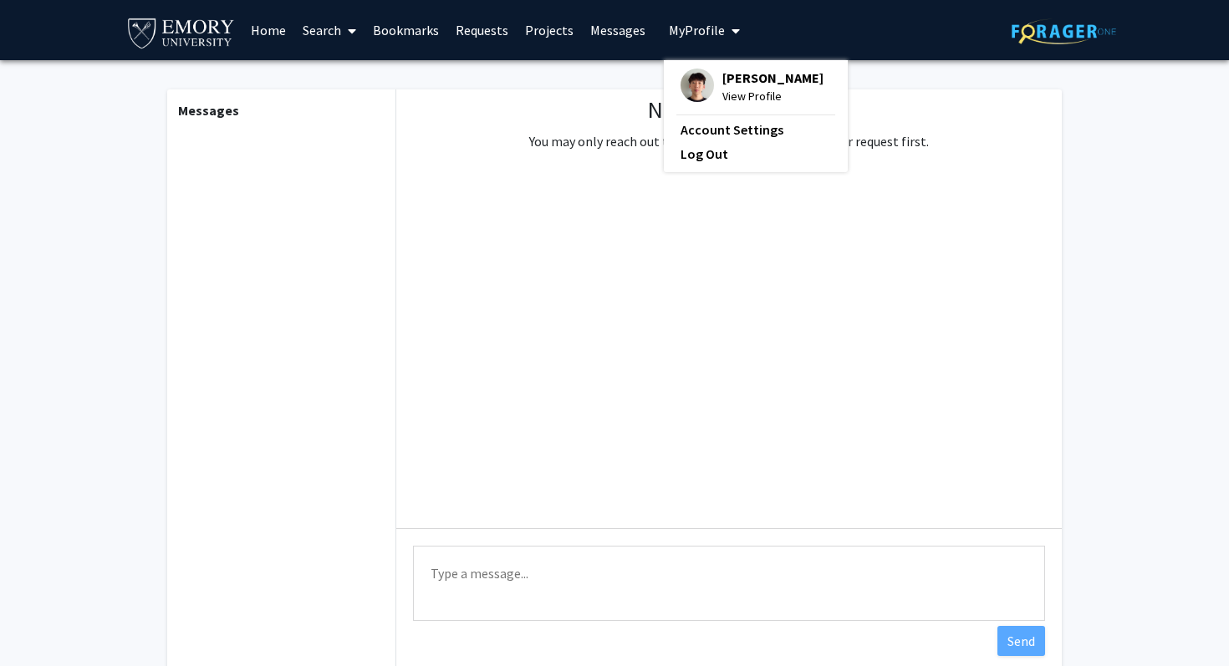
click at [725, 94] on span "View Profile" at bounding box center [772, 96] width 101 height 18
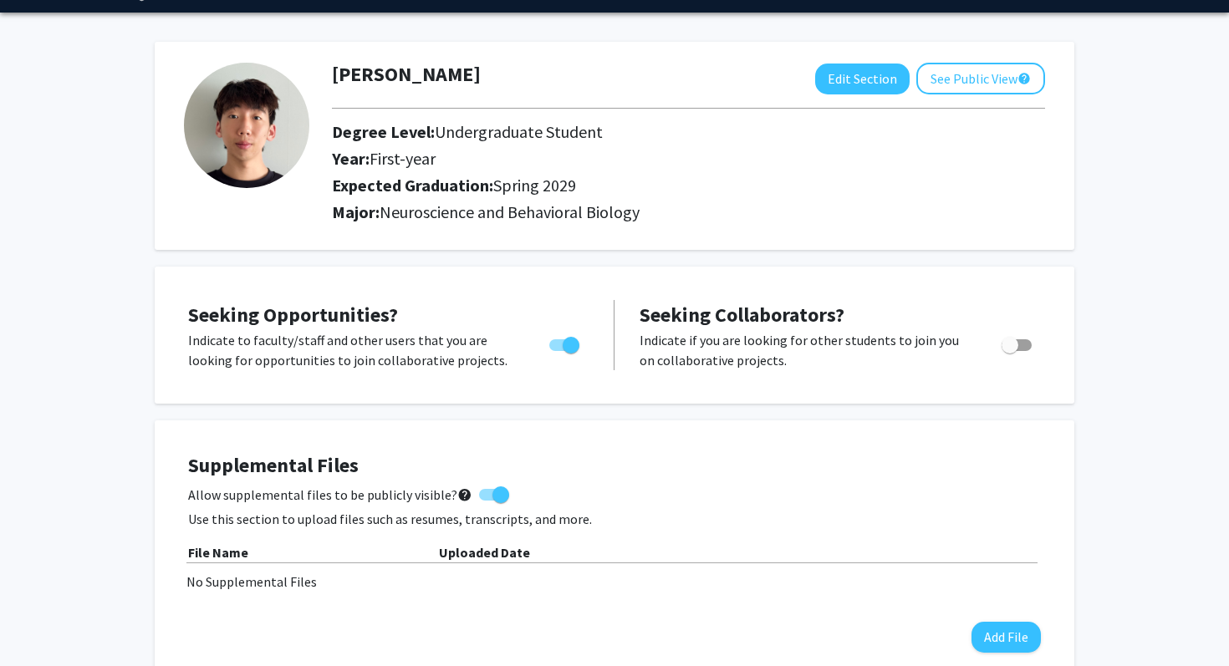
scroll to position [290, 0]
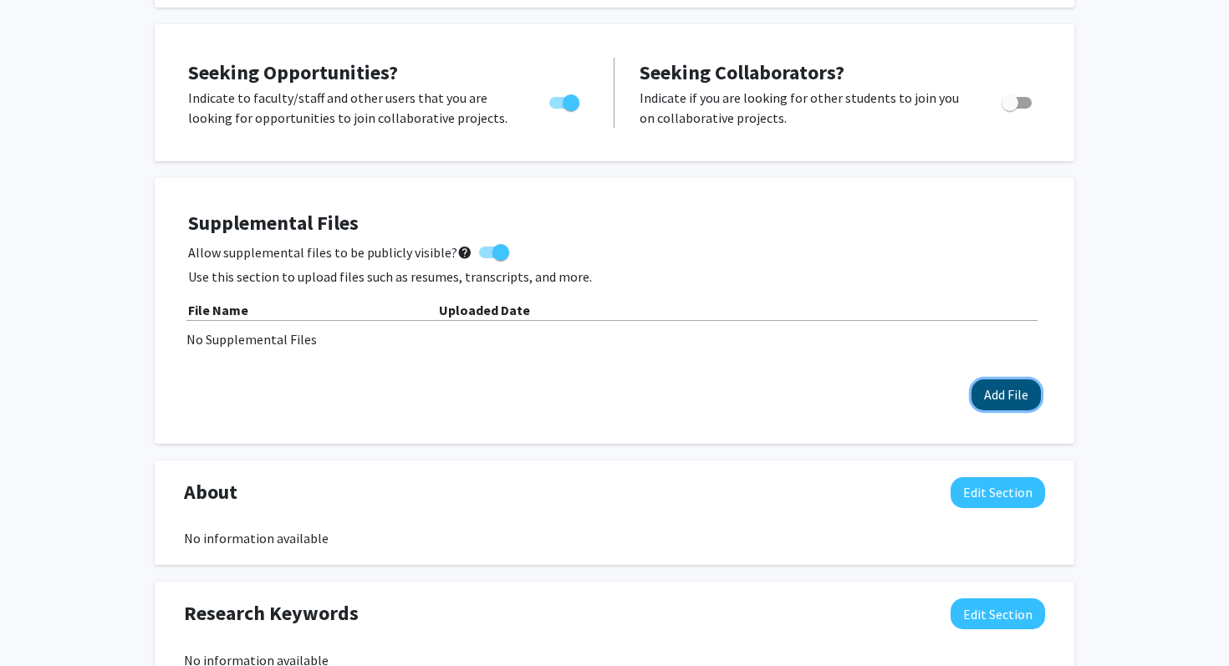
click at [996, 394] on button "Add File" at bounding box center [1005, 394] width 69 height 31
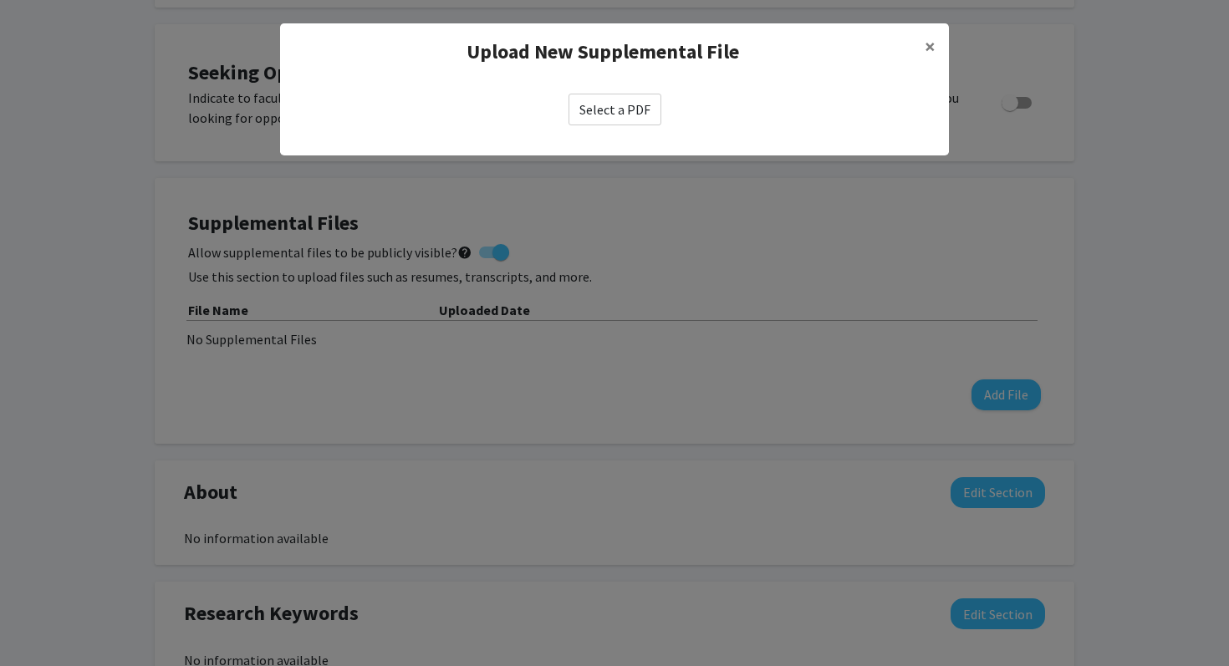
click at [624, 117] on label "Select a PDF" at bounding box center [614, 110] width 93 height 32
click at [0, 0] on input "Select a PDF" at bounding box center [0, 0] width 0 height 0
select select "custom"
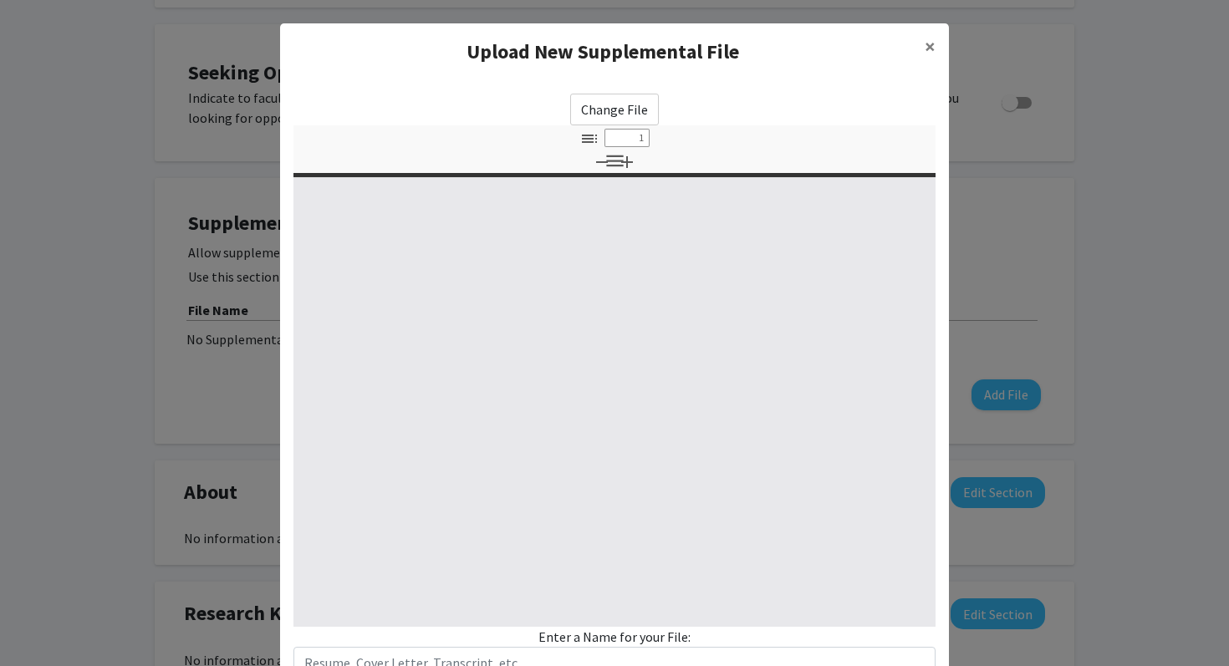
type input "0"
select select "custom"
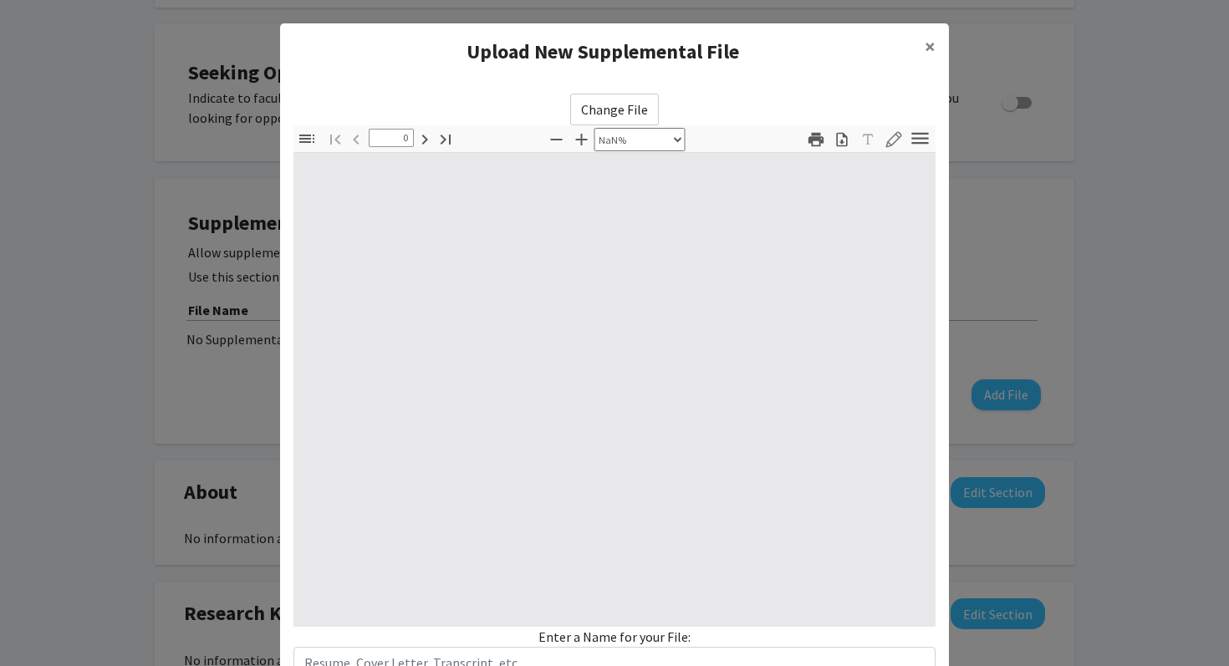
type input "1"
select select "auto"
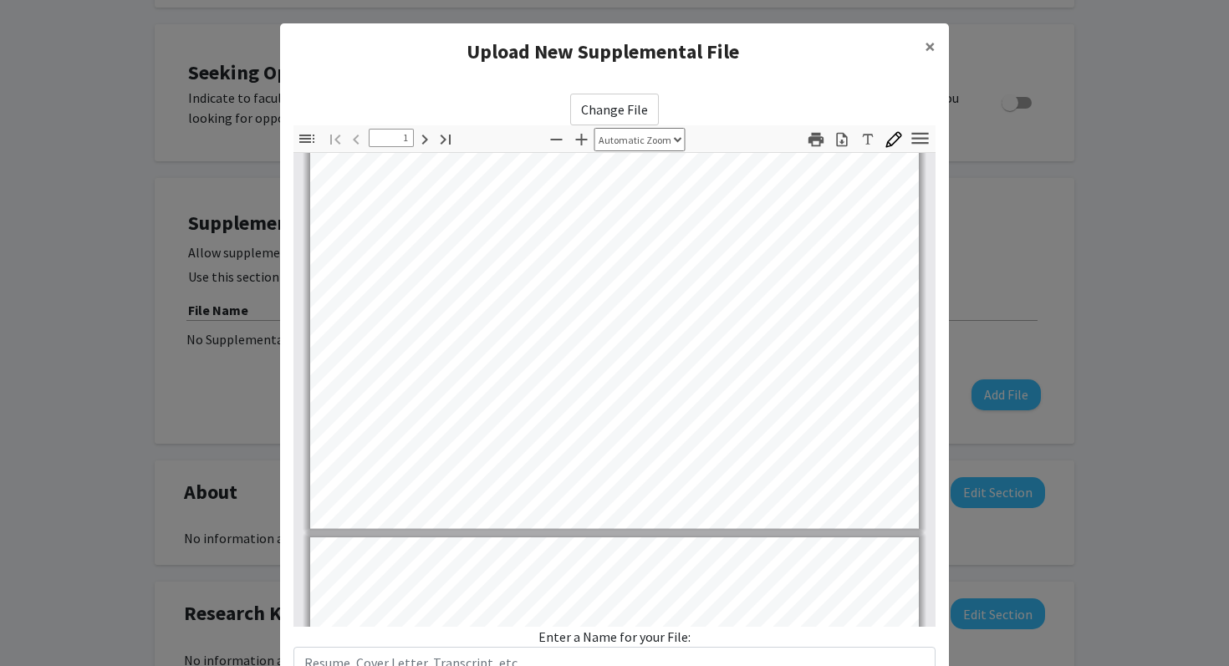
scroll to position [474, 0]
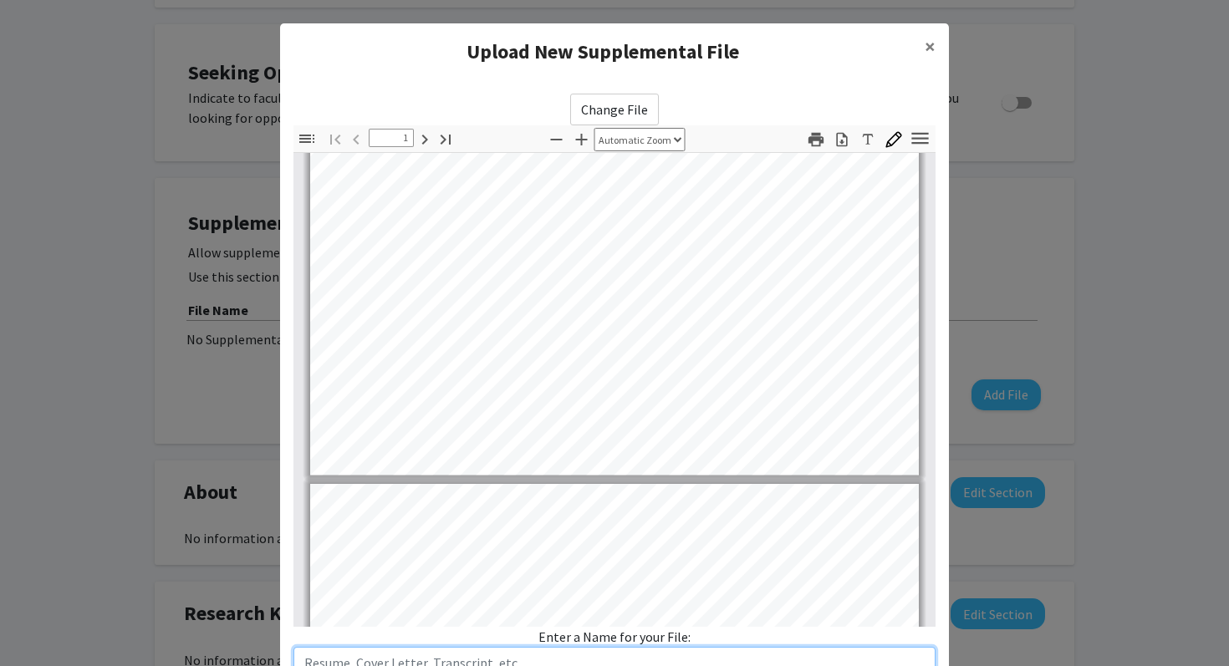
click at [476, 665] on input "text" at bounding box center [614, 663] width 642 height 32
type input "2"
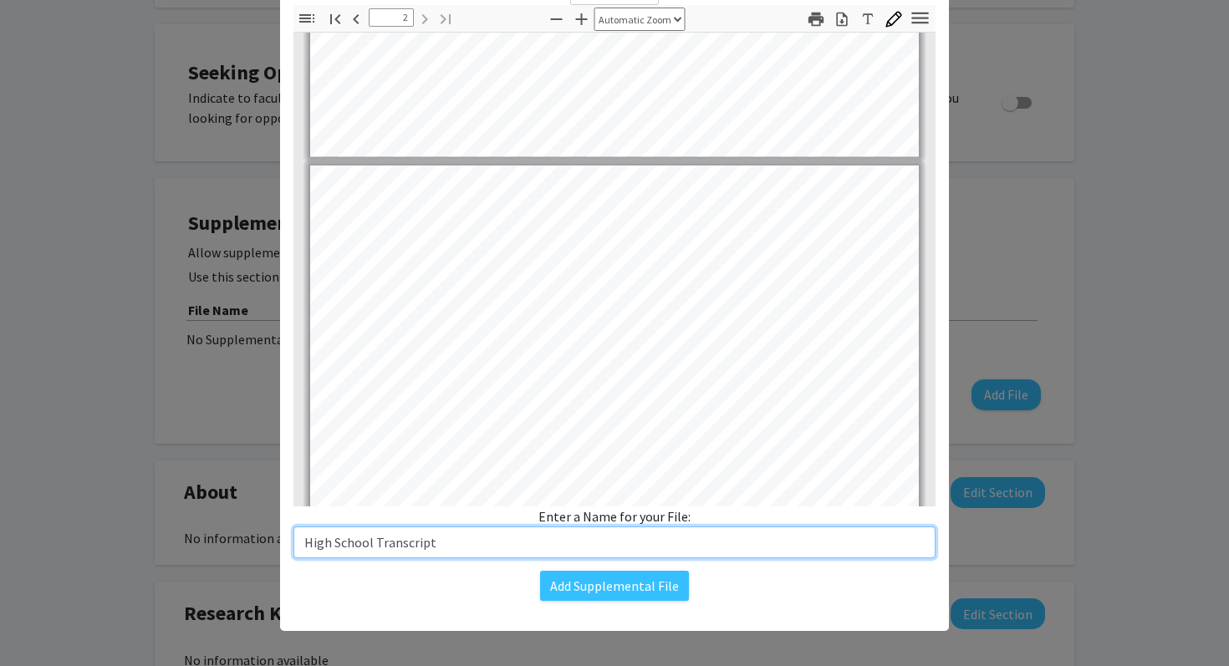
scroll to position [125, 0]
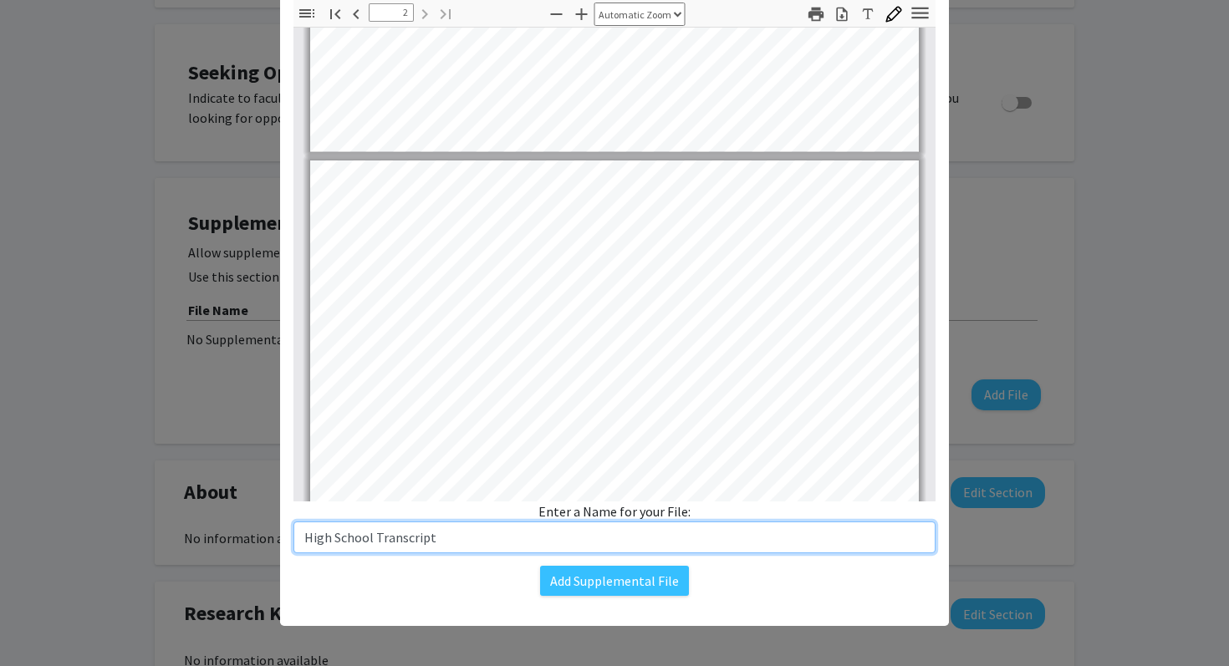
type input "High School Transcript"
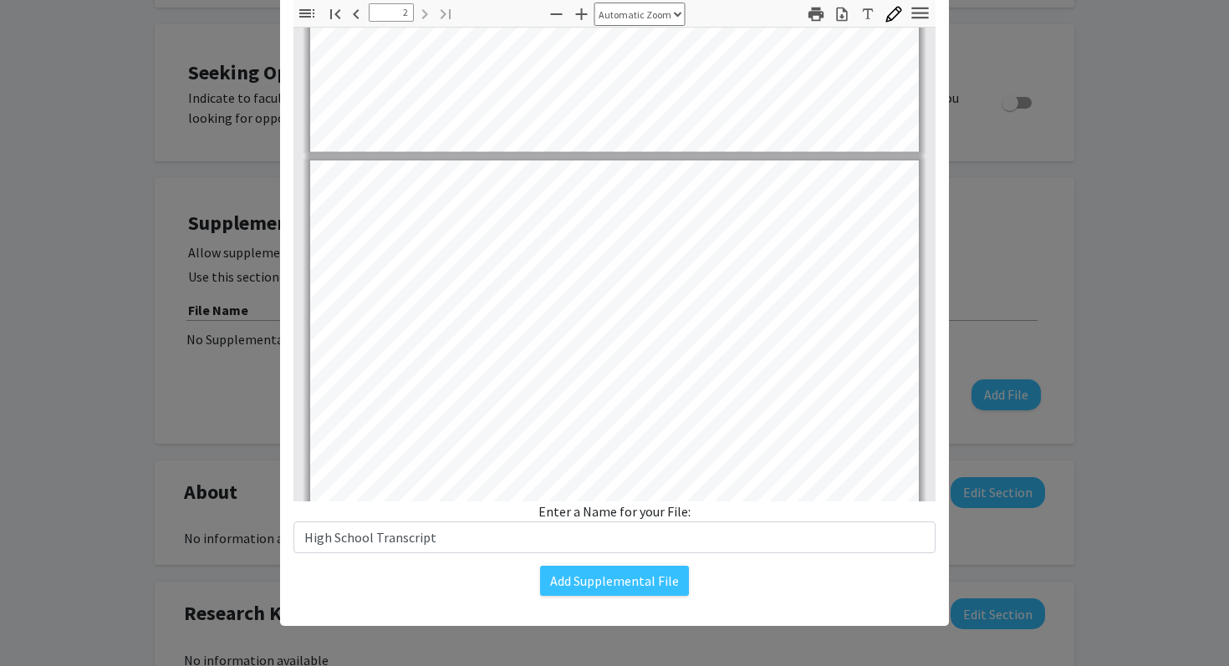
click at [655, 600] on div "Change File Thumbnails Document Outline Attachments Layers Current Outline Item…" at bounding box center [614, 282] width 669 height 654
click at [639, 573] on button "Add Supplemental File" at bounding box center [614, 581] width 149 height 30
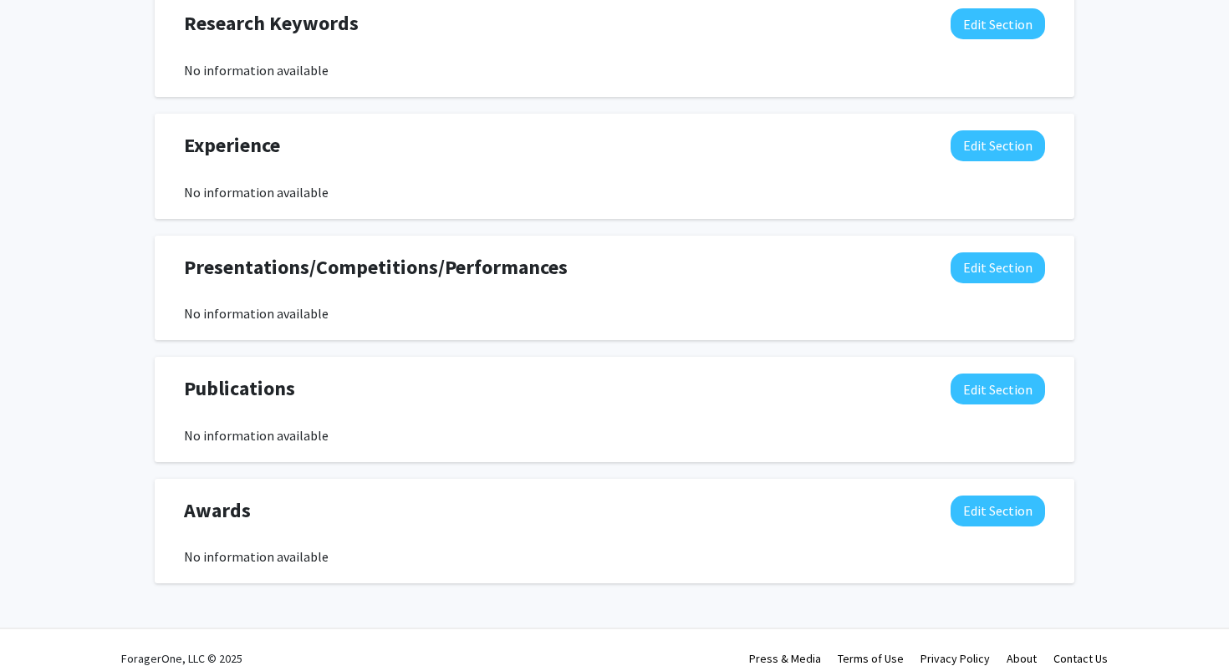
scroll to position [907, 0]
click at [1028, 133] on button "Edit Section" at bounding box center [997, 146] width 94 height 31
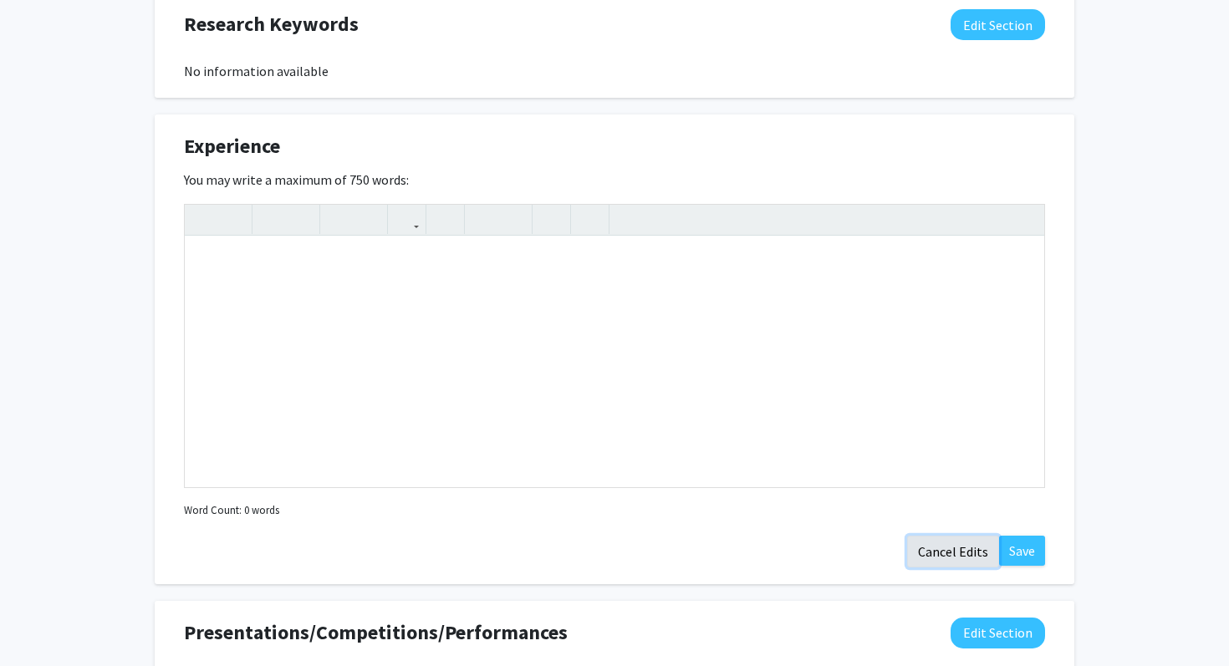
click at [926, 555] on button "Cancel Edits" at bounding box center [953, 552] width 92 height 32
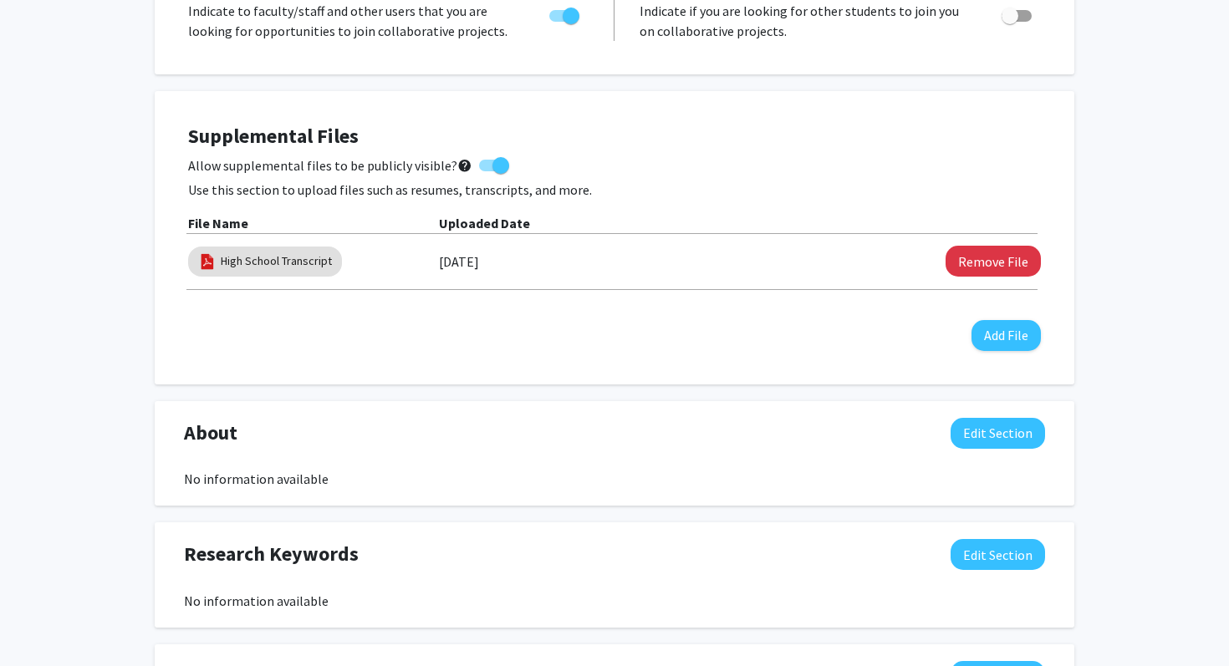
scroll to position [395, 0]
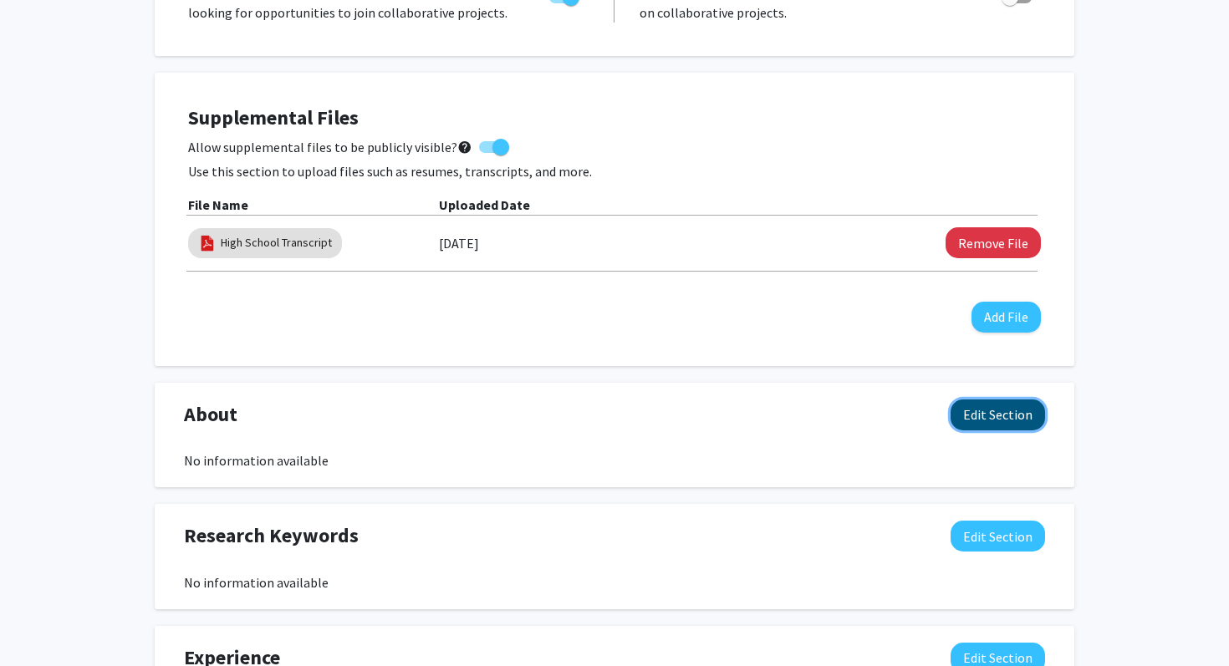
click at [988, 404] on button "Edit Section" at bounding box center [997, 414] width 94 height 31
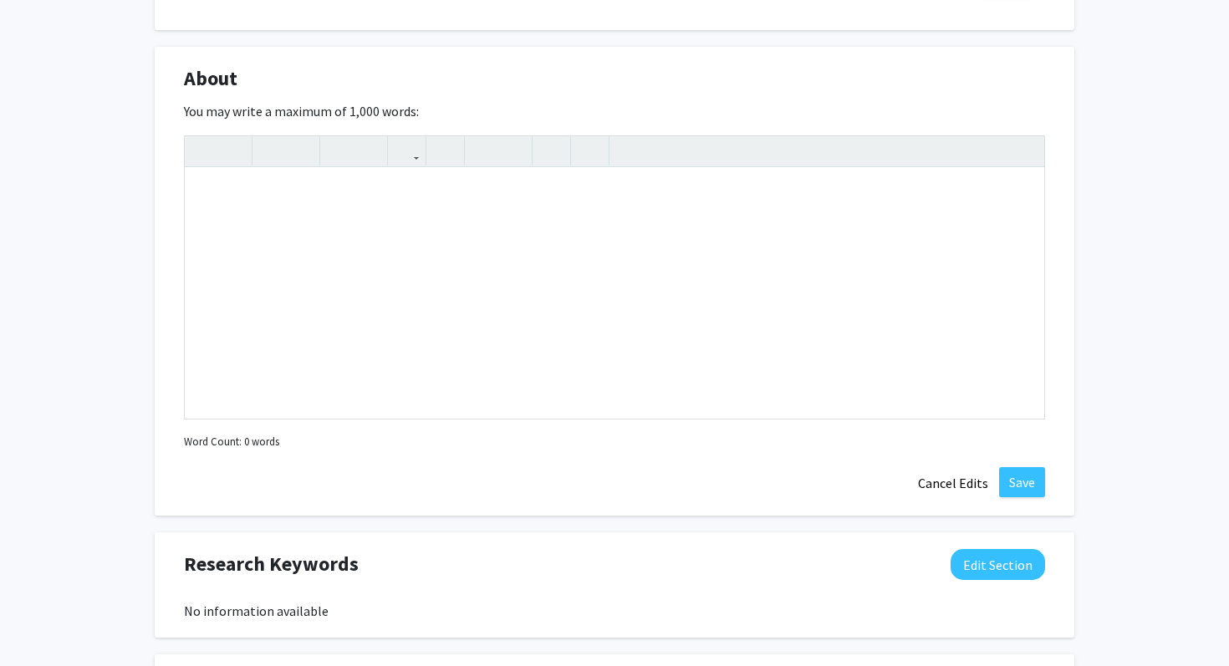
scroll to position [734, 0]
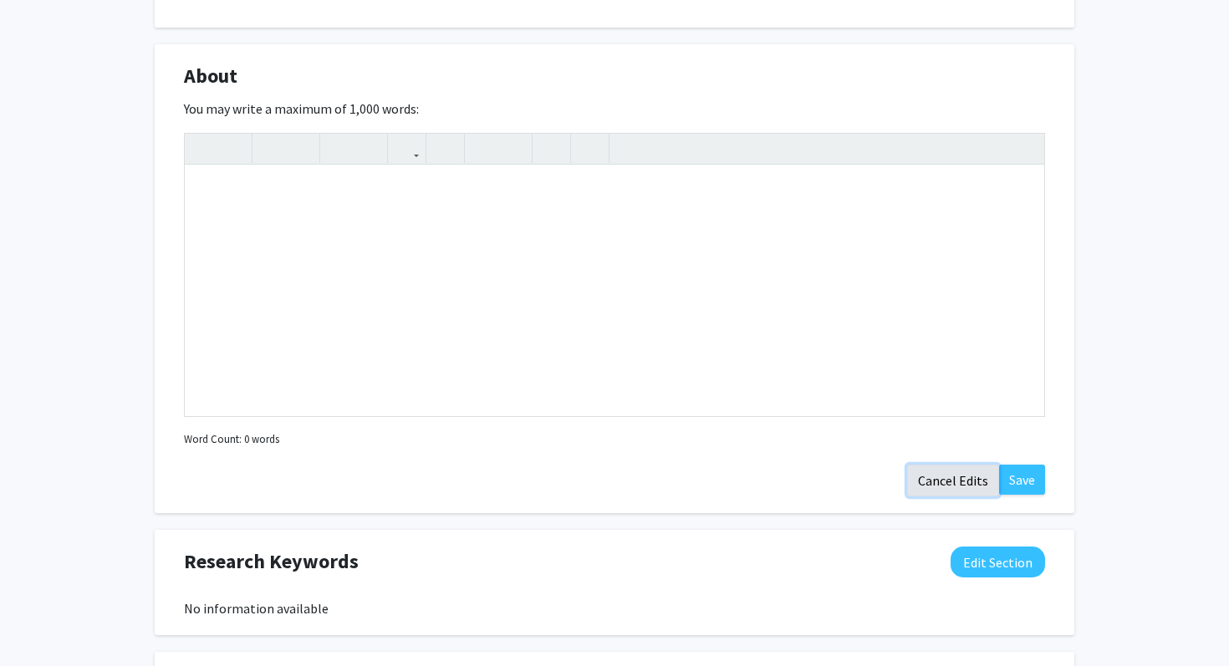
click at [946, 490] on button "Cancel Edits" at bounding box center [953, 481] width 92 height 32
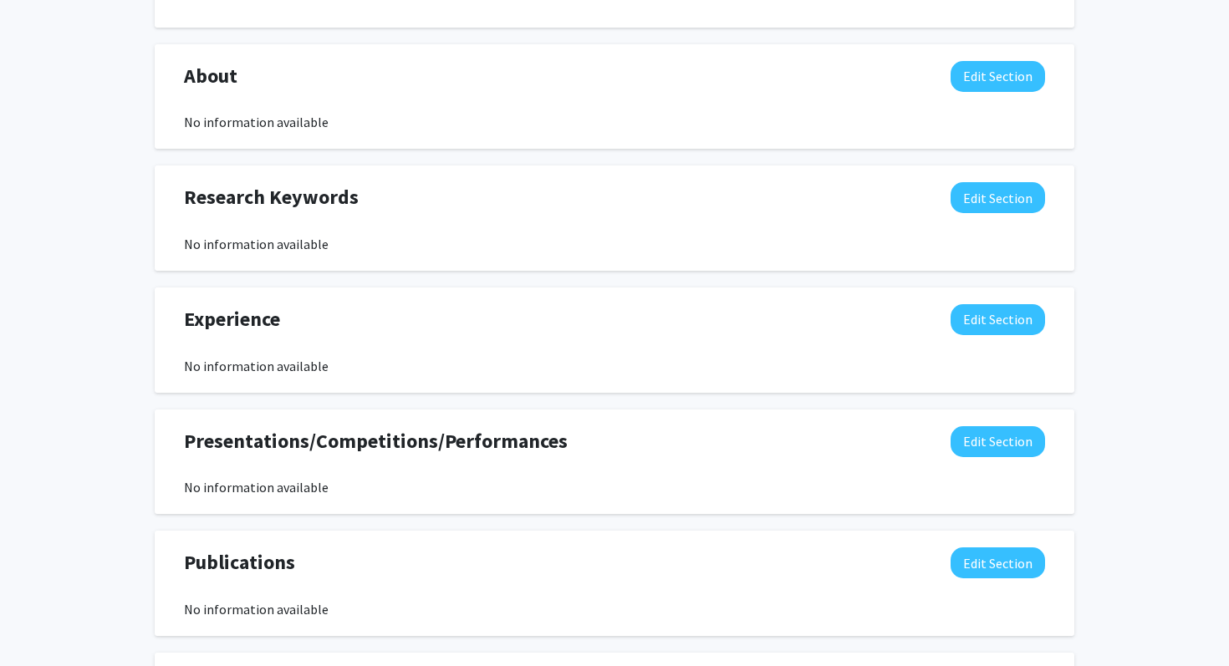
scroll to position [522, 0]
